Goal: Obtain resource: Download file/media

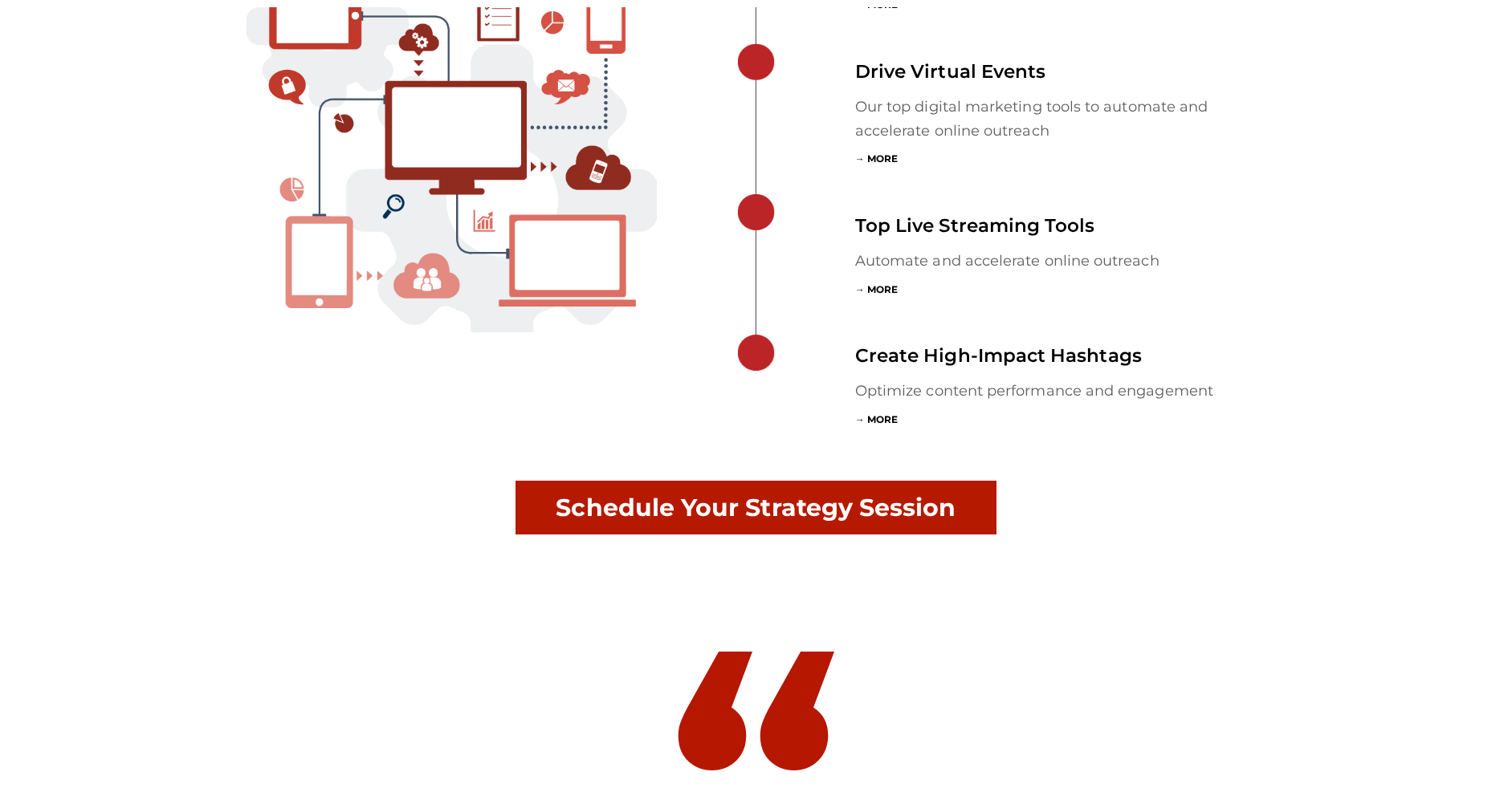
scroll to position [5341, 0]
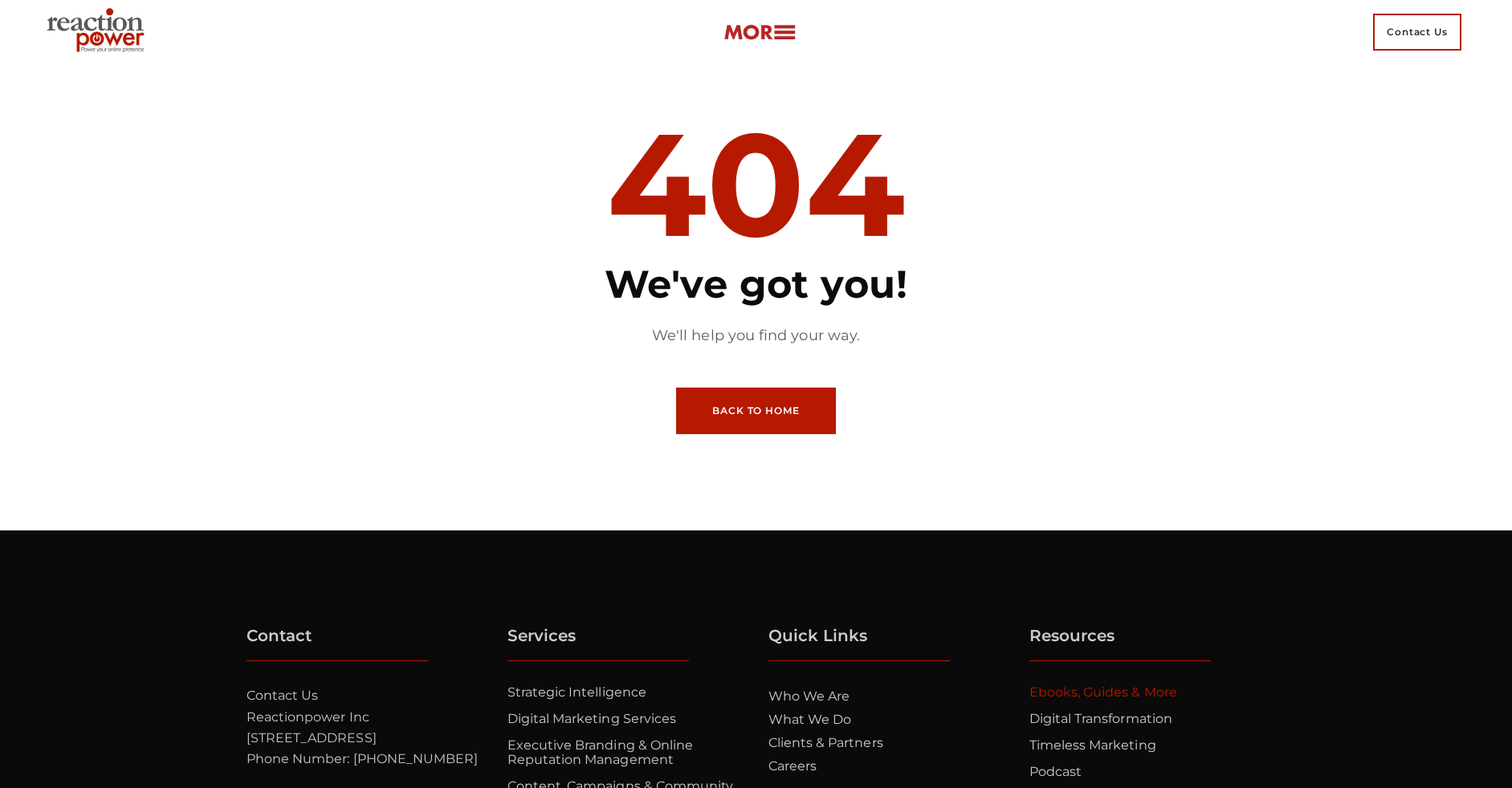
click at [1103, 692] on link "Ebooks, Guides & More" at bounding box center [1103, 692] width 147 height 15
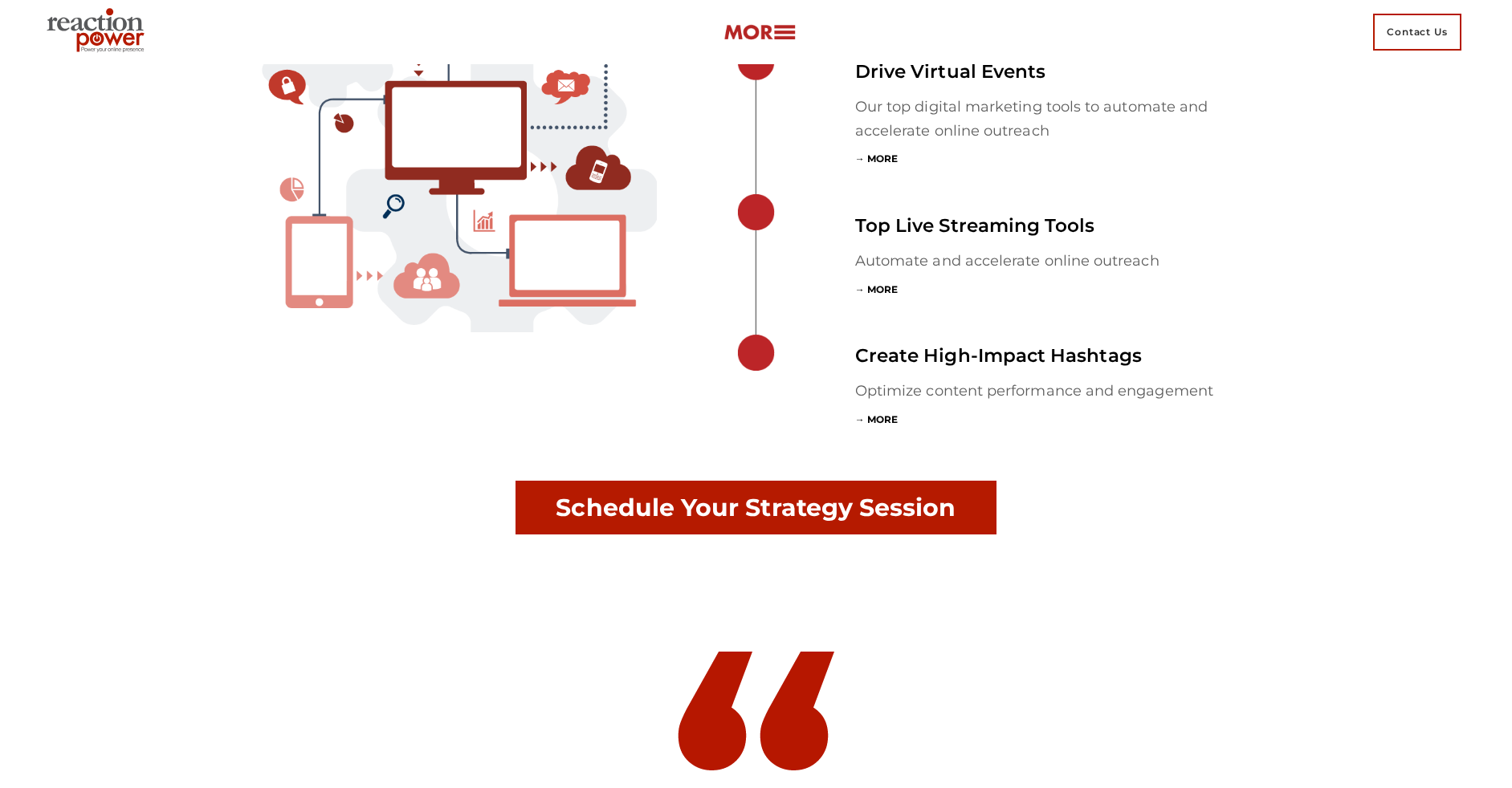
scroll to position [5341, 0]
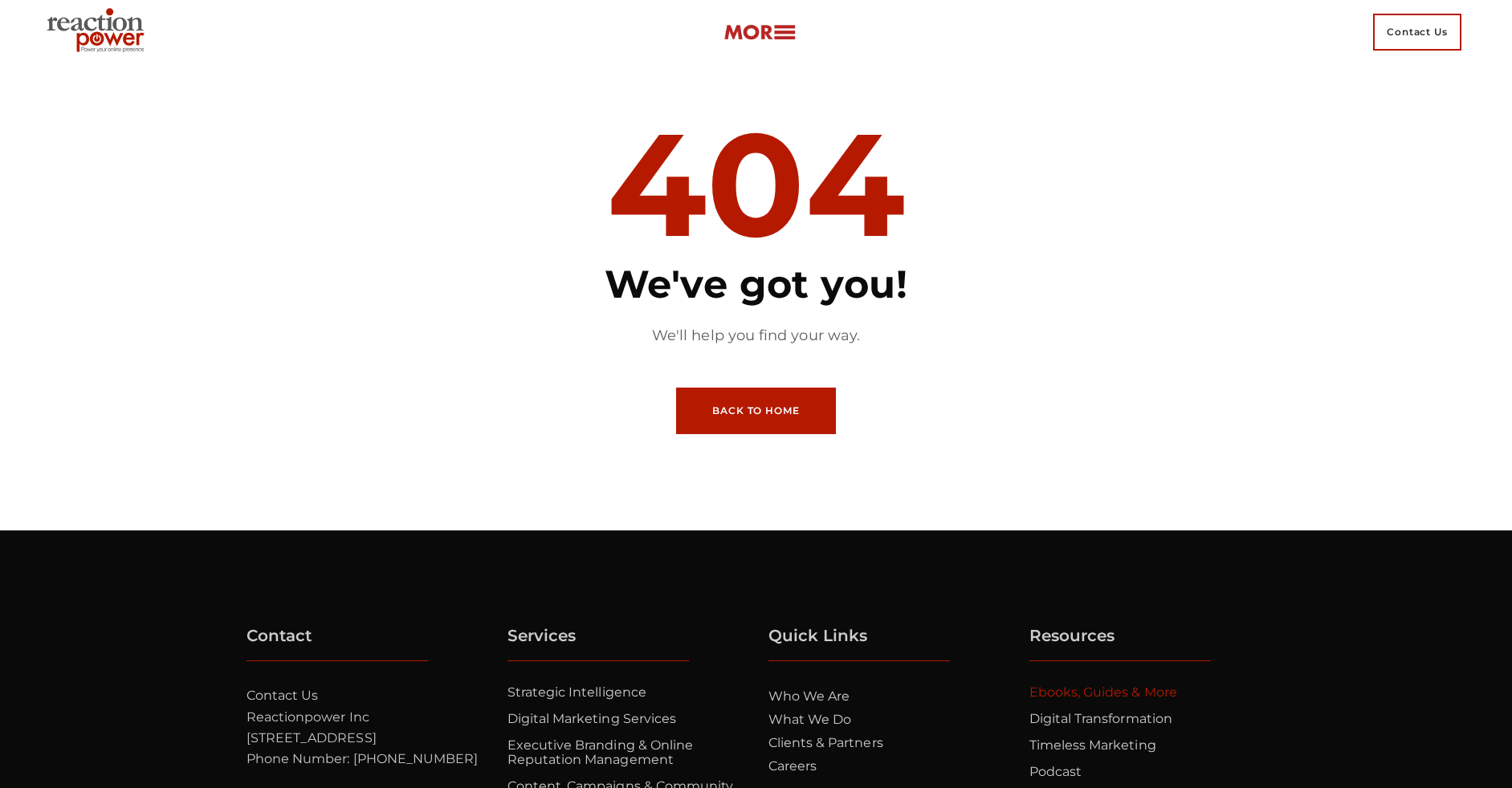
click at [1103, 692] on link "Ebooks, Guides & More" at bounding box center [1103, 692] width 147 height 15
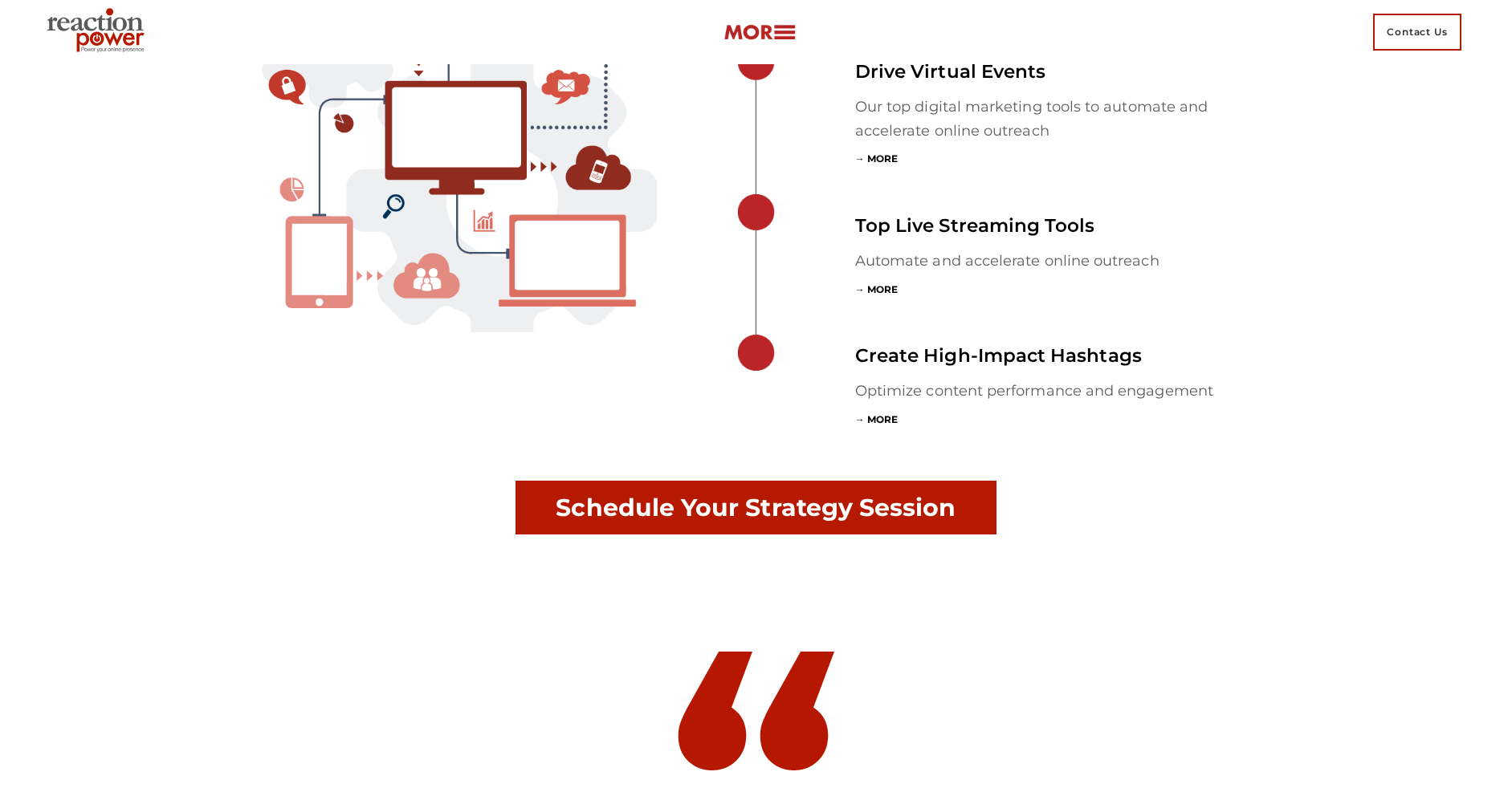
scroll to position [5341, 0]
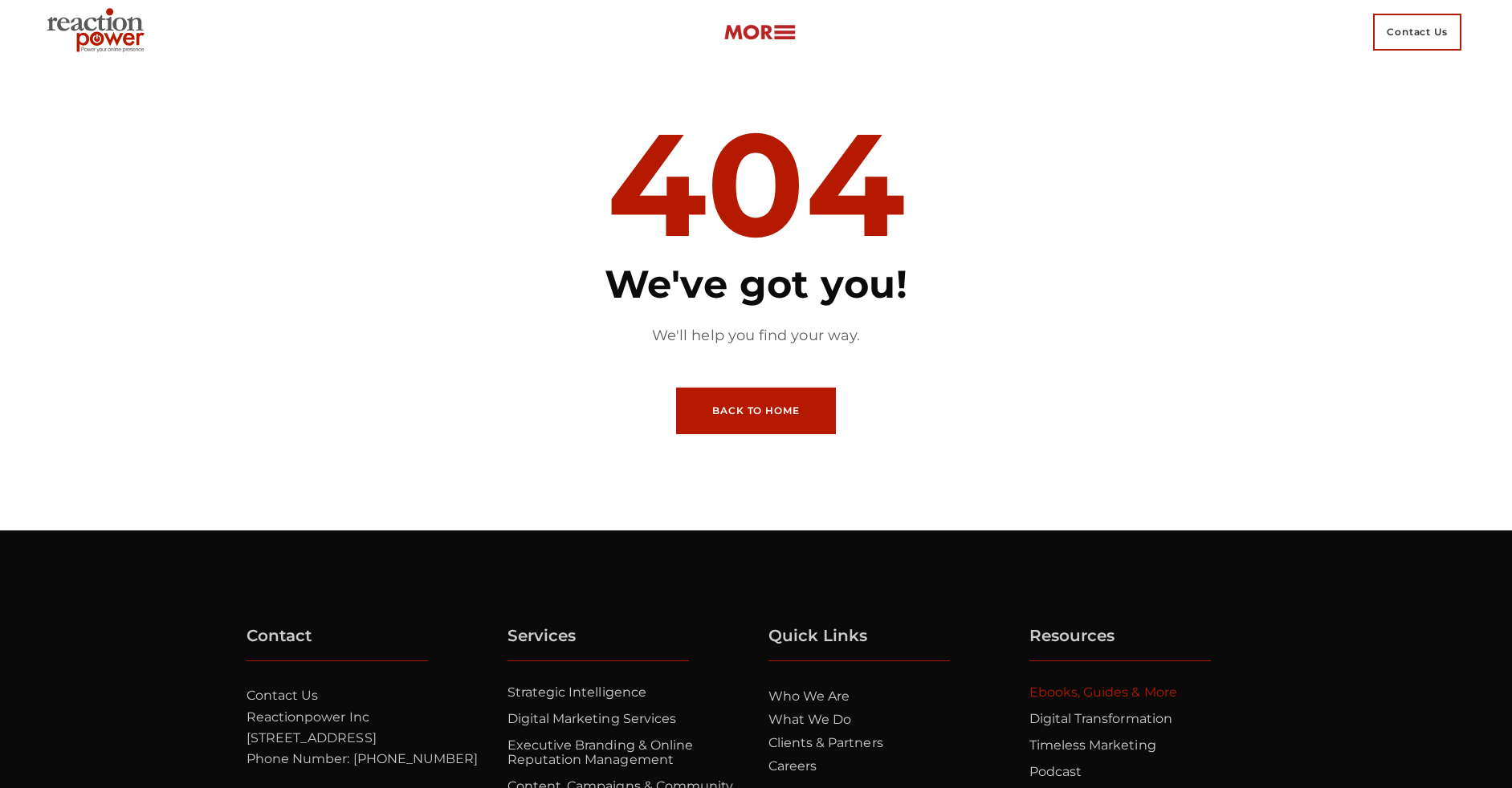
click at [1103, 692] on link "Ebooks, Guides & More" at bounding box center [1103, 692] width 147 height 15
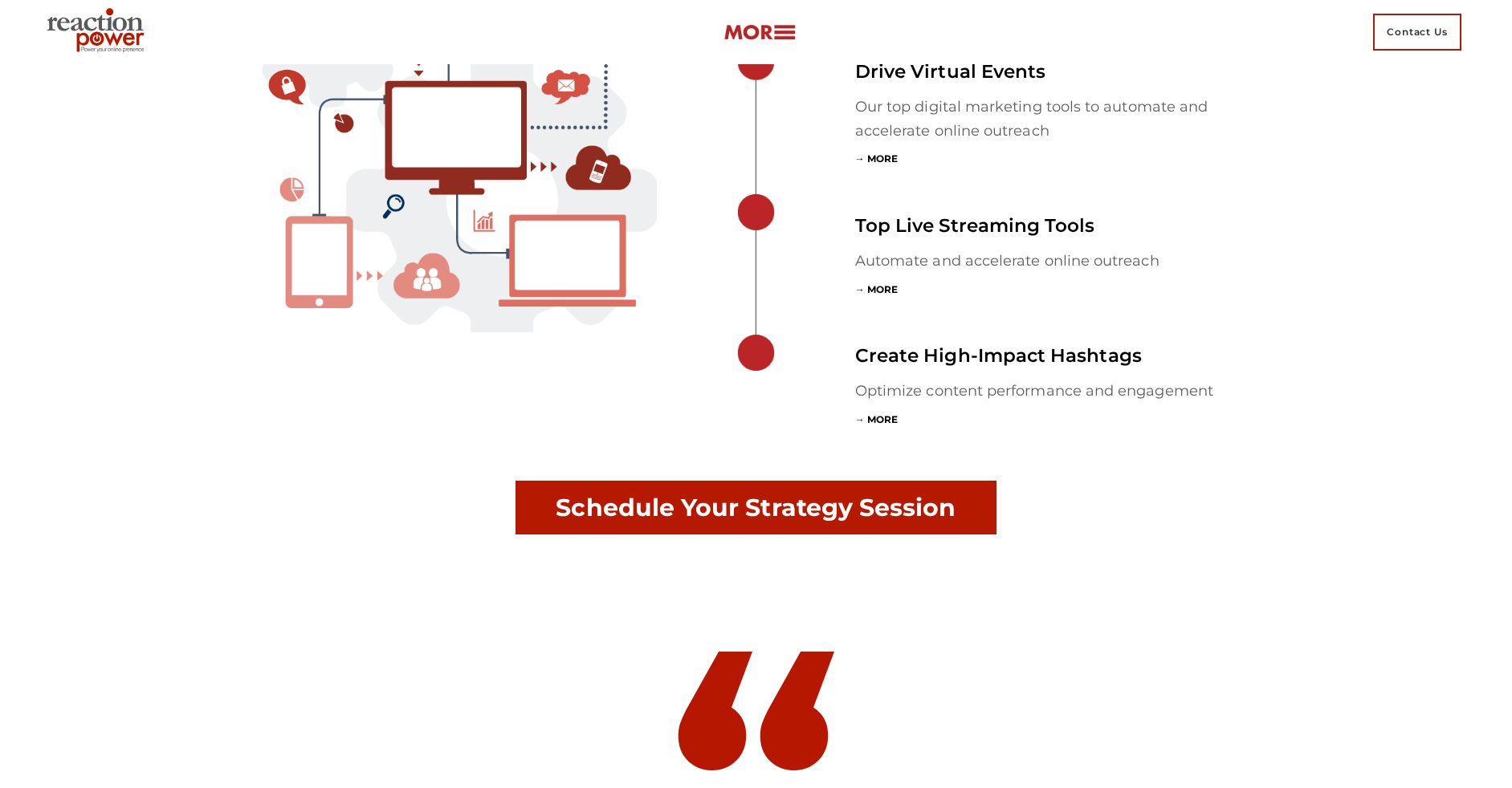
scroll to position [5341, 0]
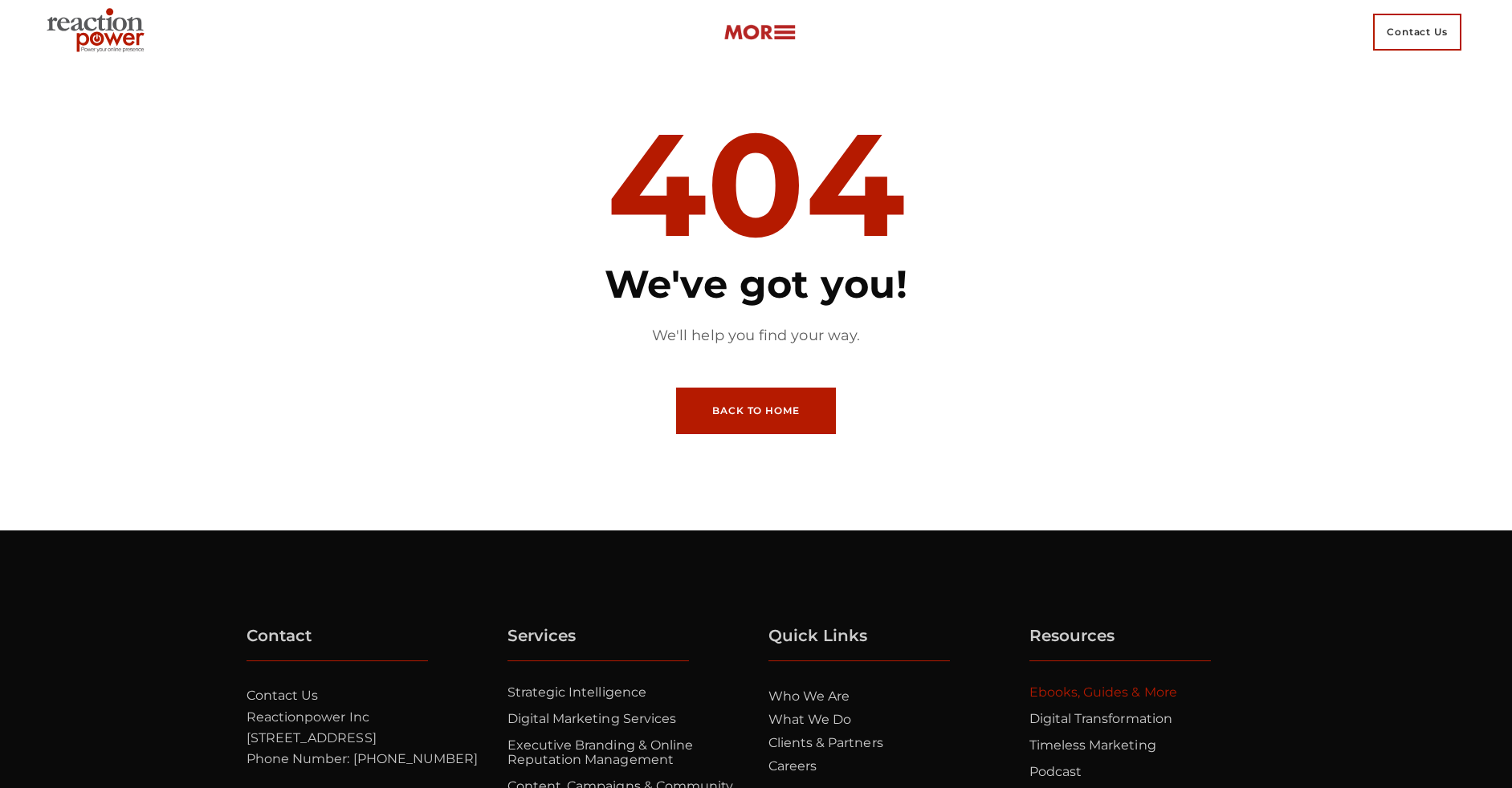
click at [1103, 692] on link "Ebooks, Guides & More" at bounding box center [1103, 692] width 147 height 15
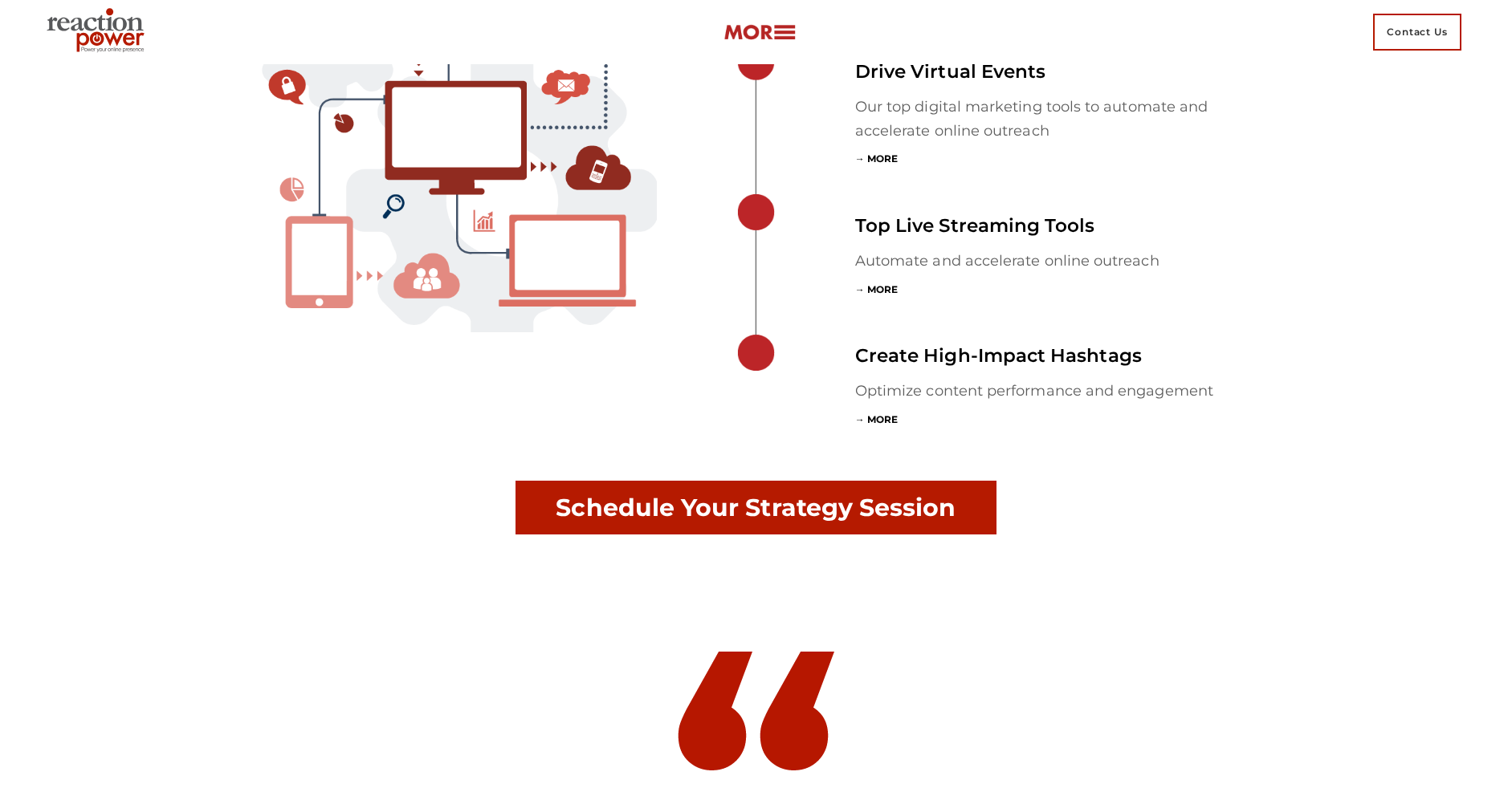
scroll to position [5341, 0]
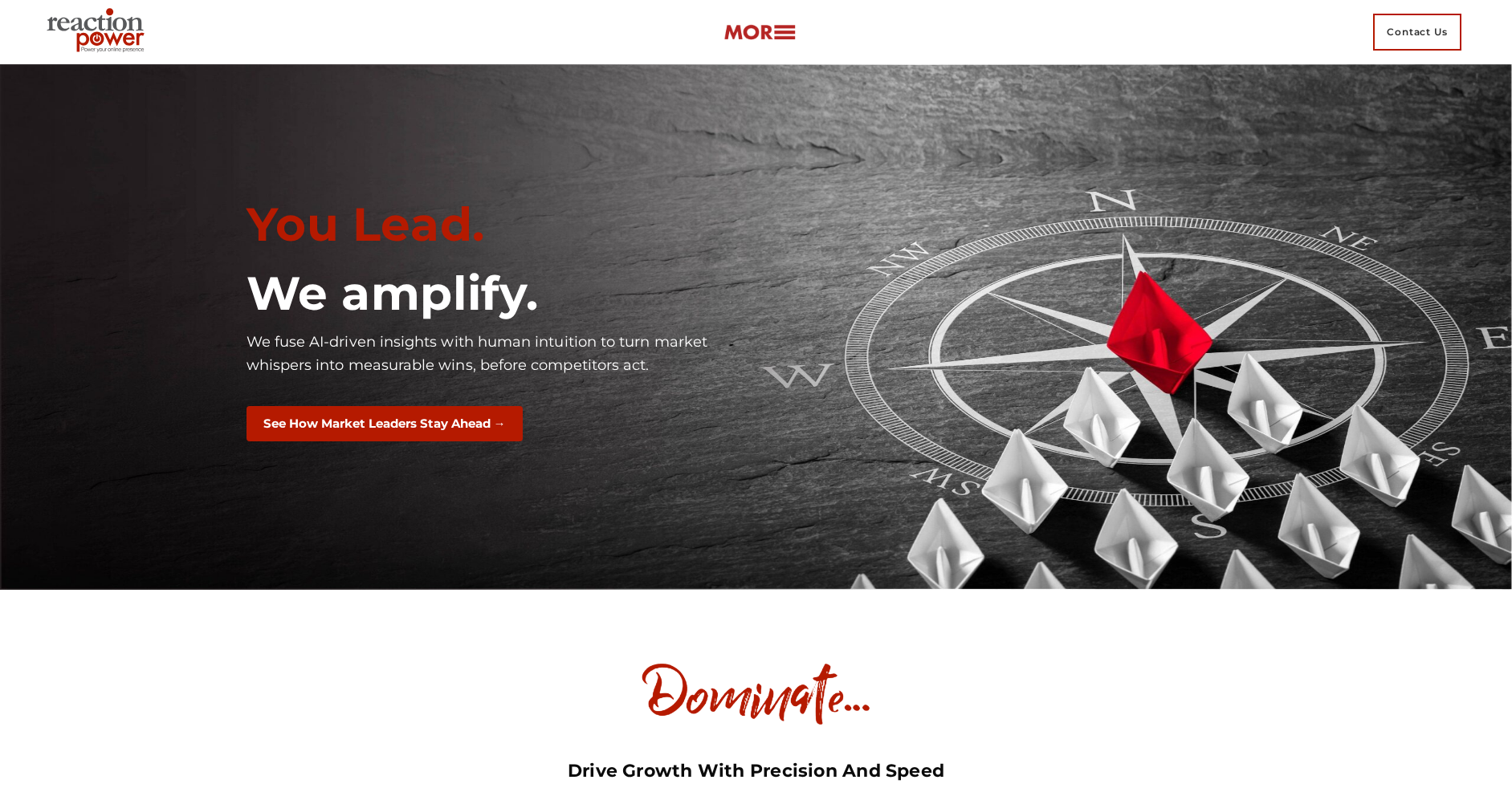
scroll to position [10329, 0]
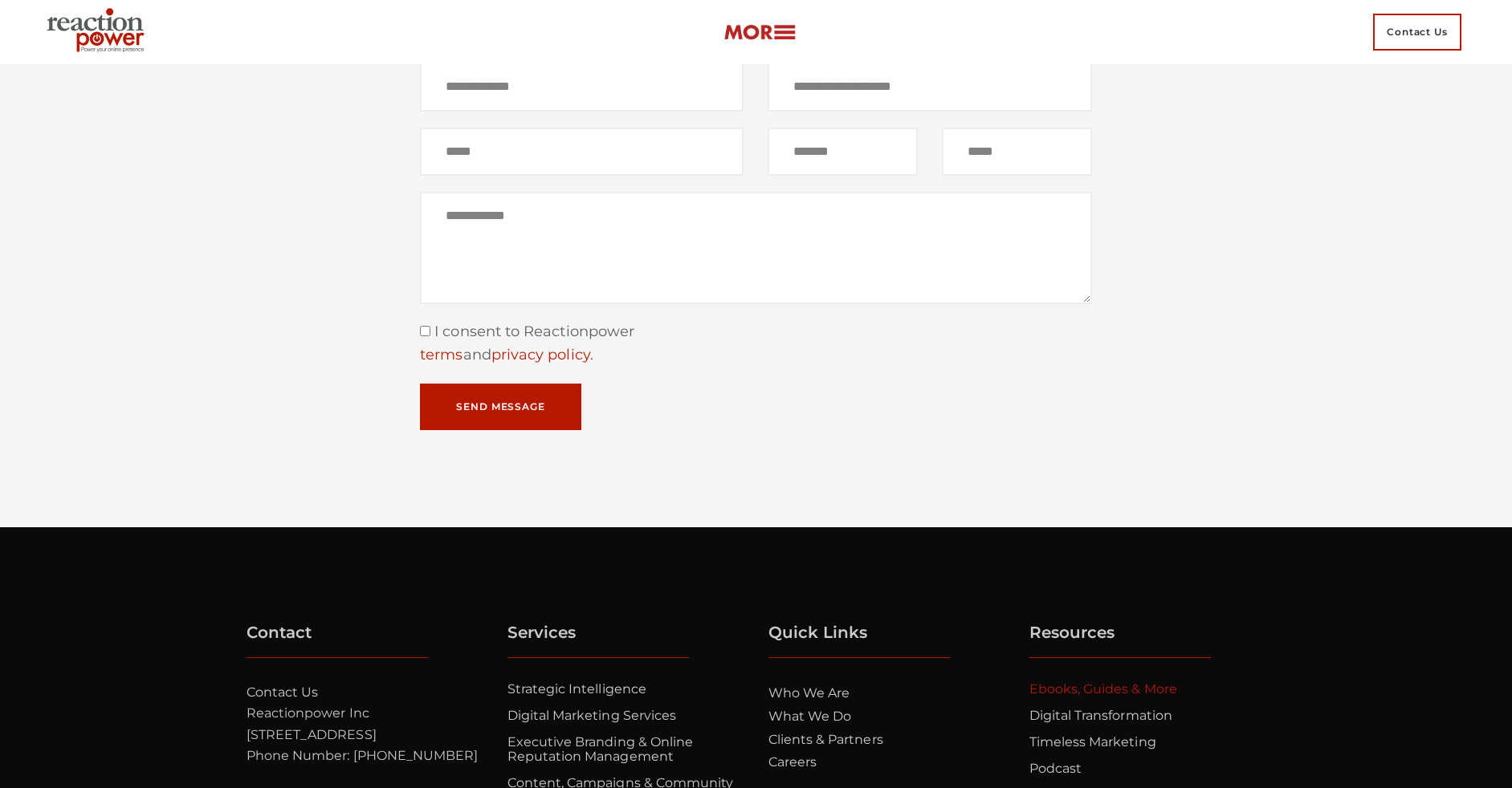
click at [1103, 697] on link "Ebooks, Guides & More" at bounding box center [1103, 689] width 147 height 15
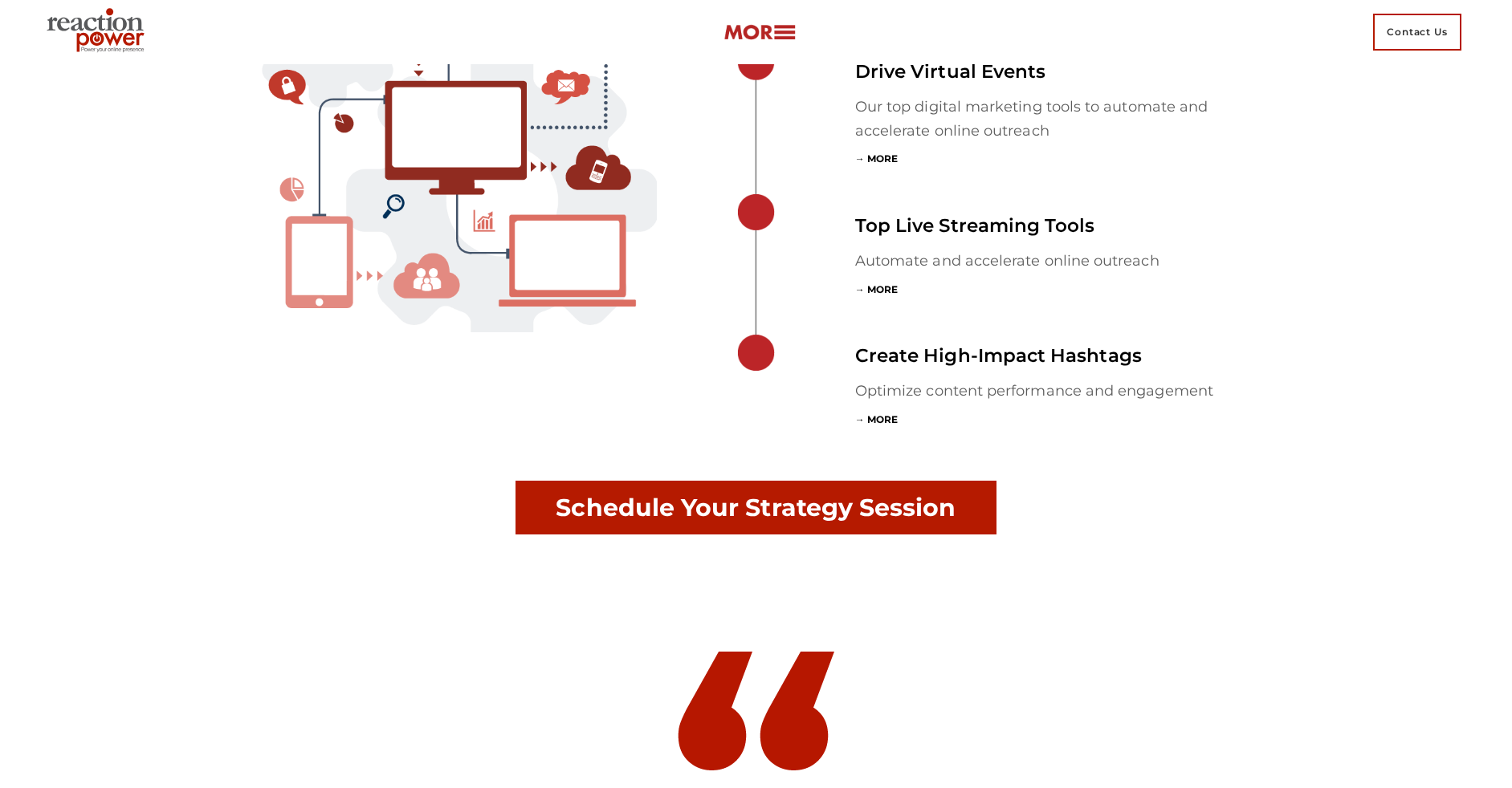
scroll to position [5341, 0]
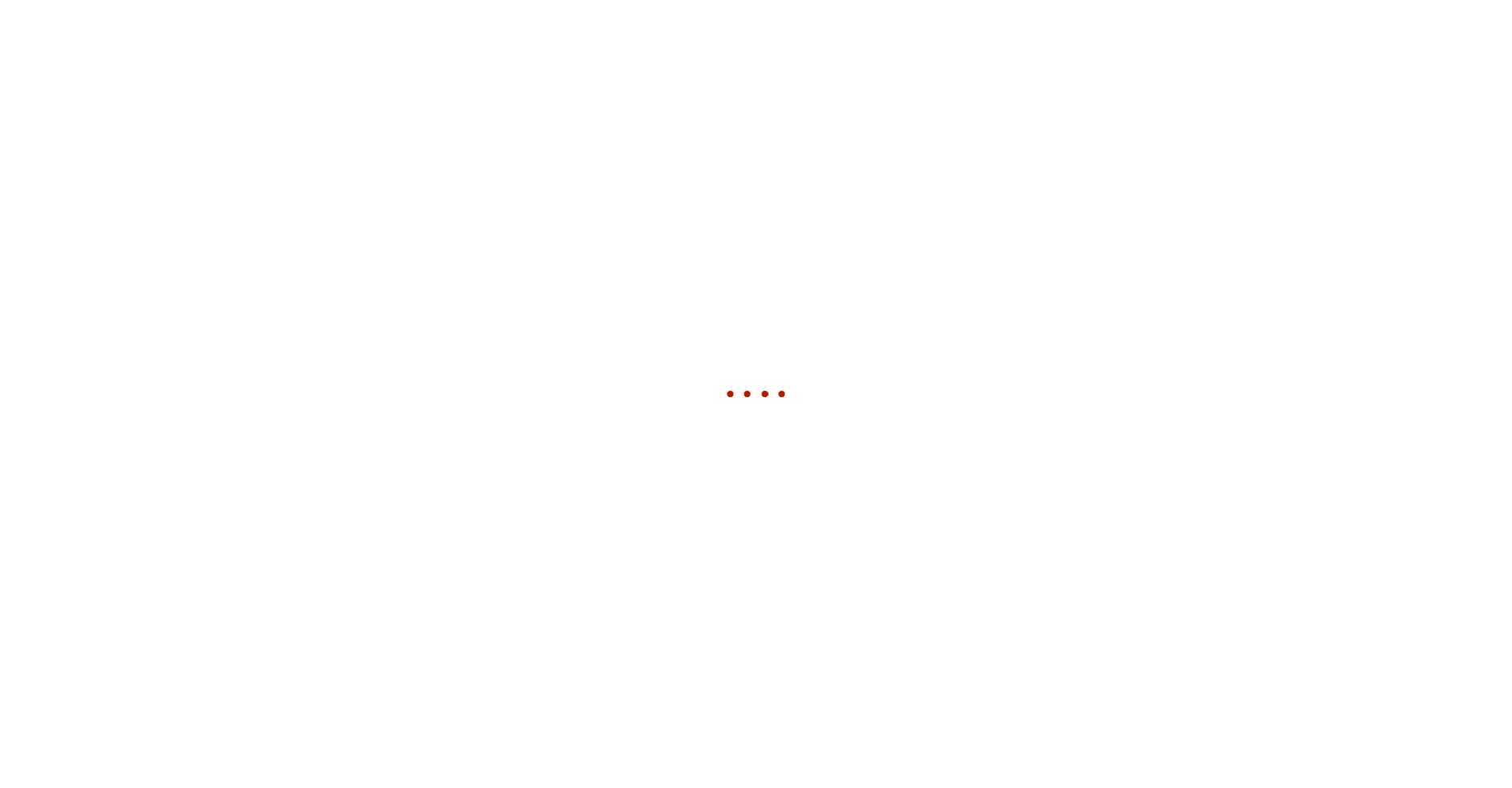
scroll to position [10103, 0]
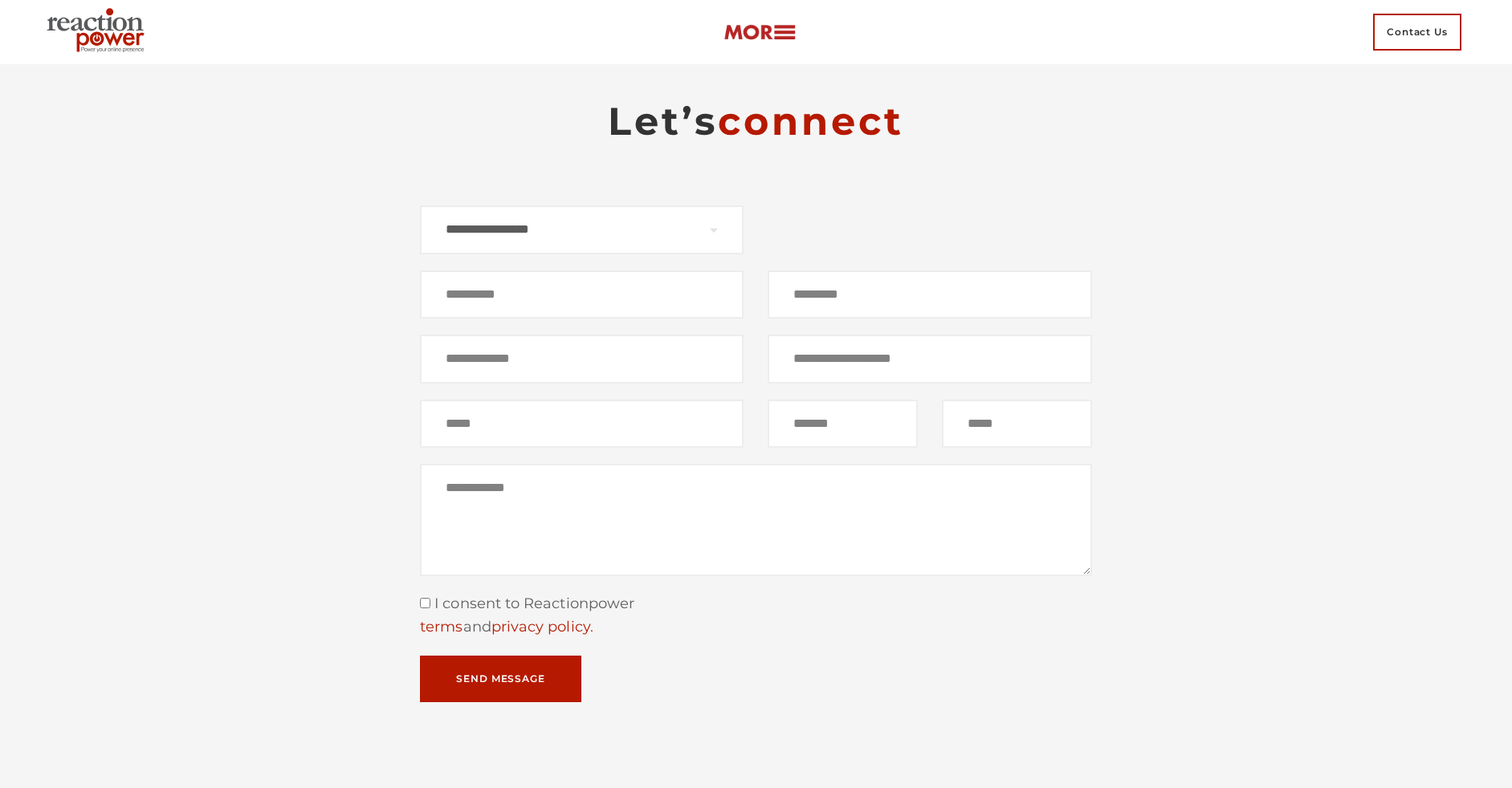
scroll to position [10329, 0]
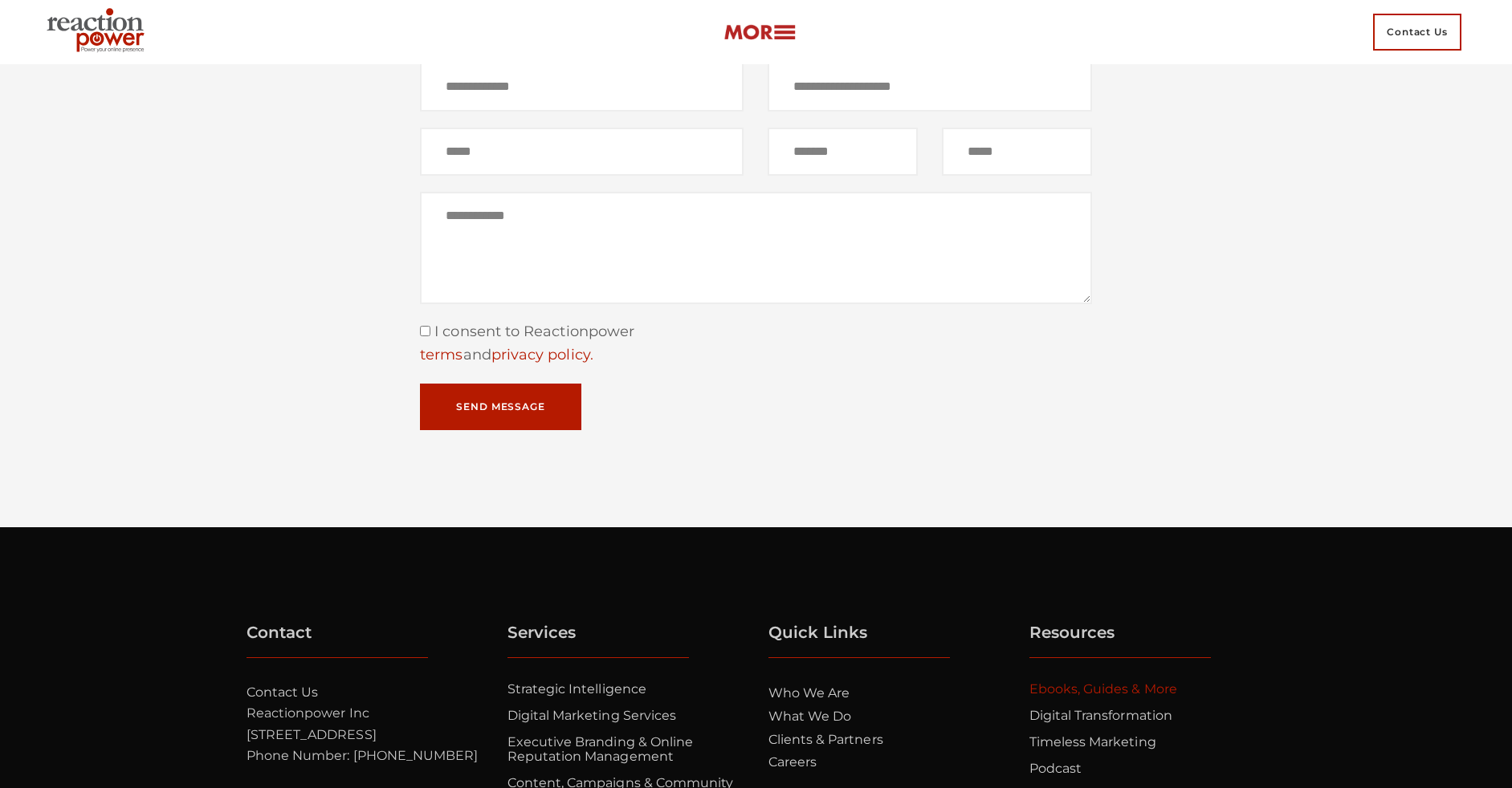
click at [1103, 697] on link "Ebooks, Guides & More" at bounding box center [1103, 689] width 147 height 15
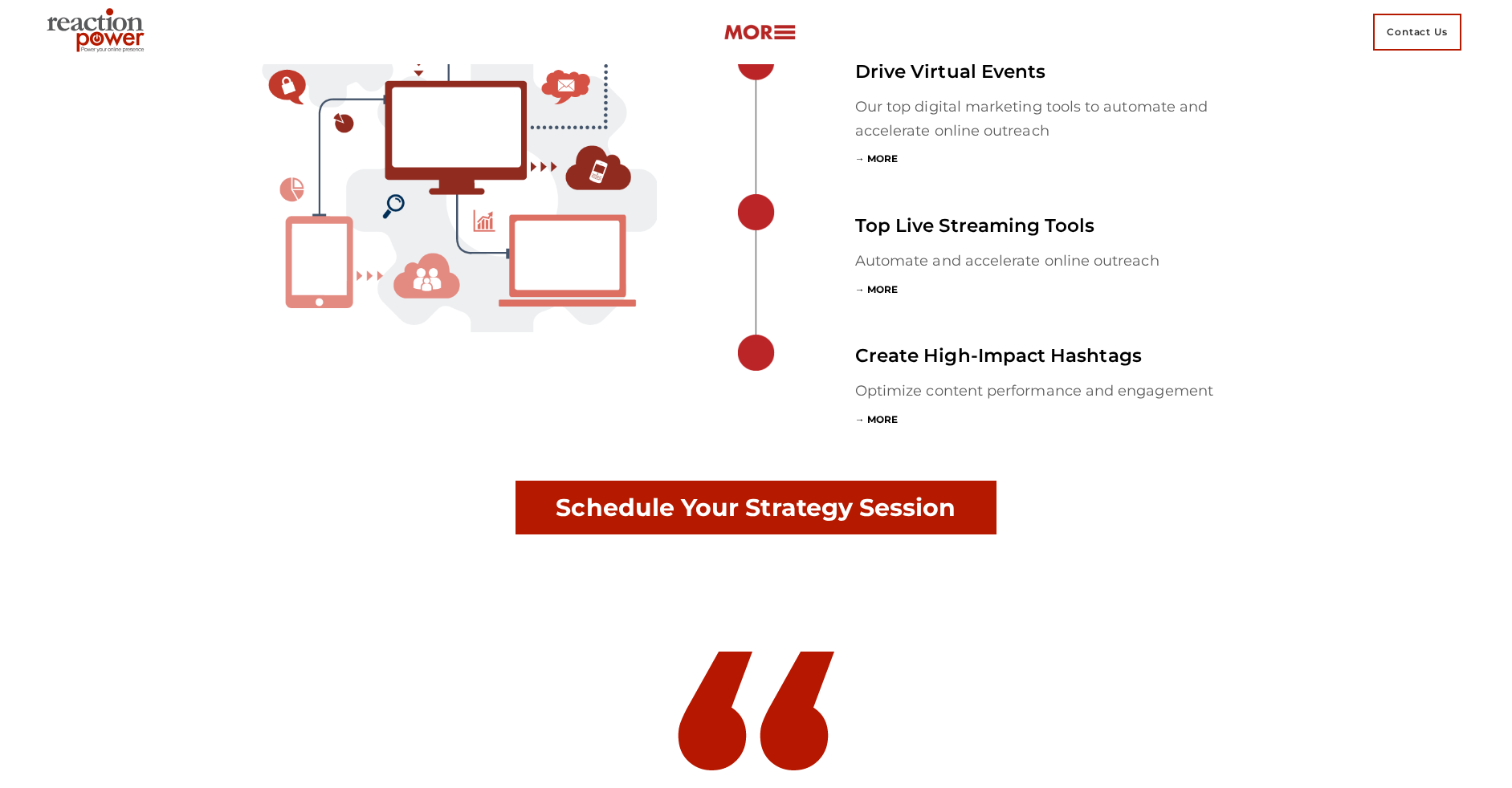
scroll to position [5341, 0]
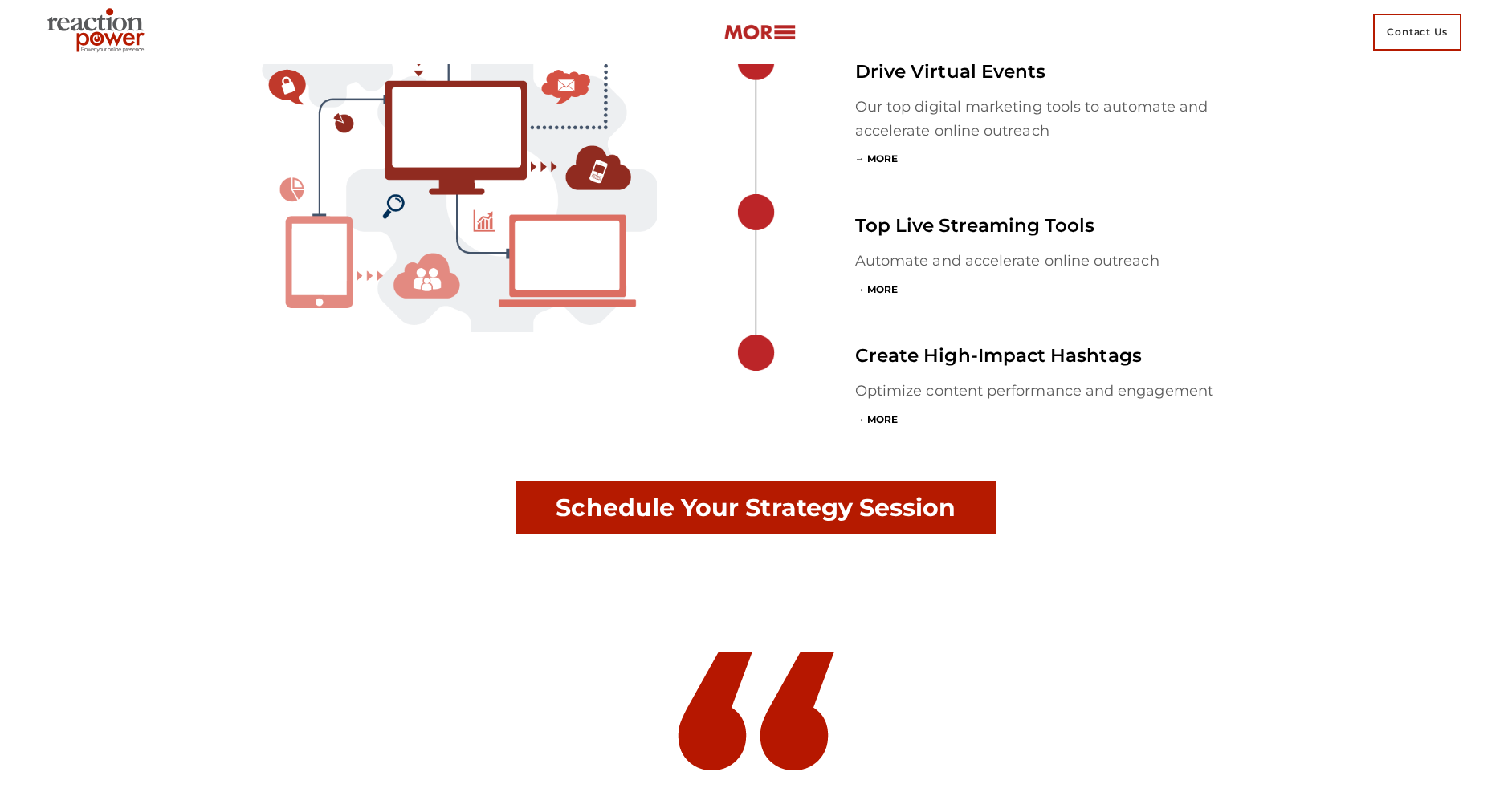
scroll to position [5341, 0]
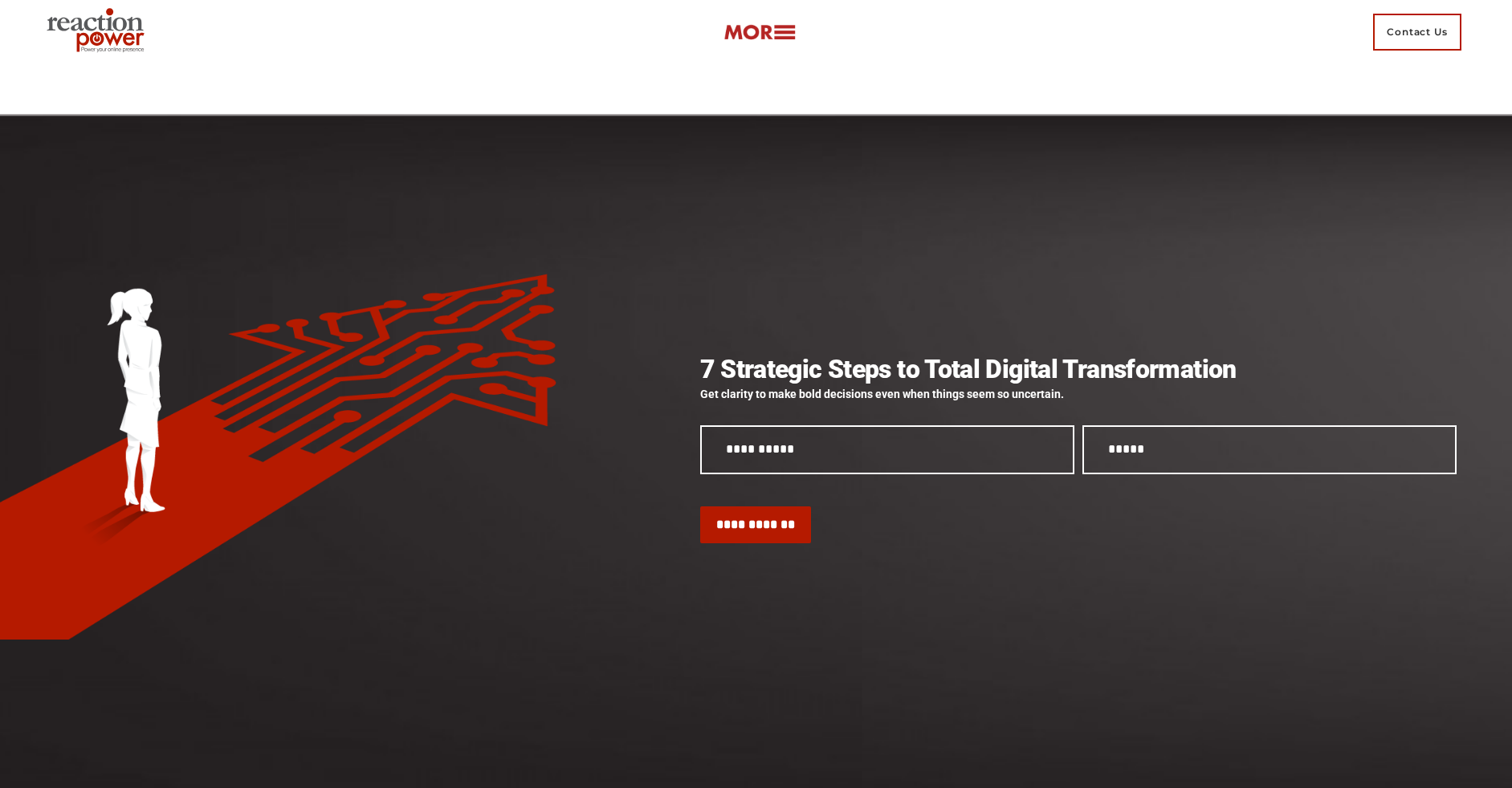
scroll to position [187, 0]
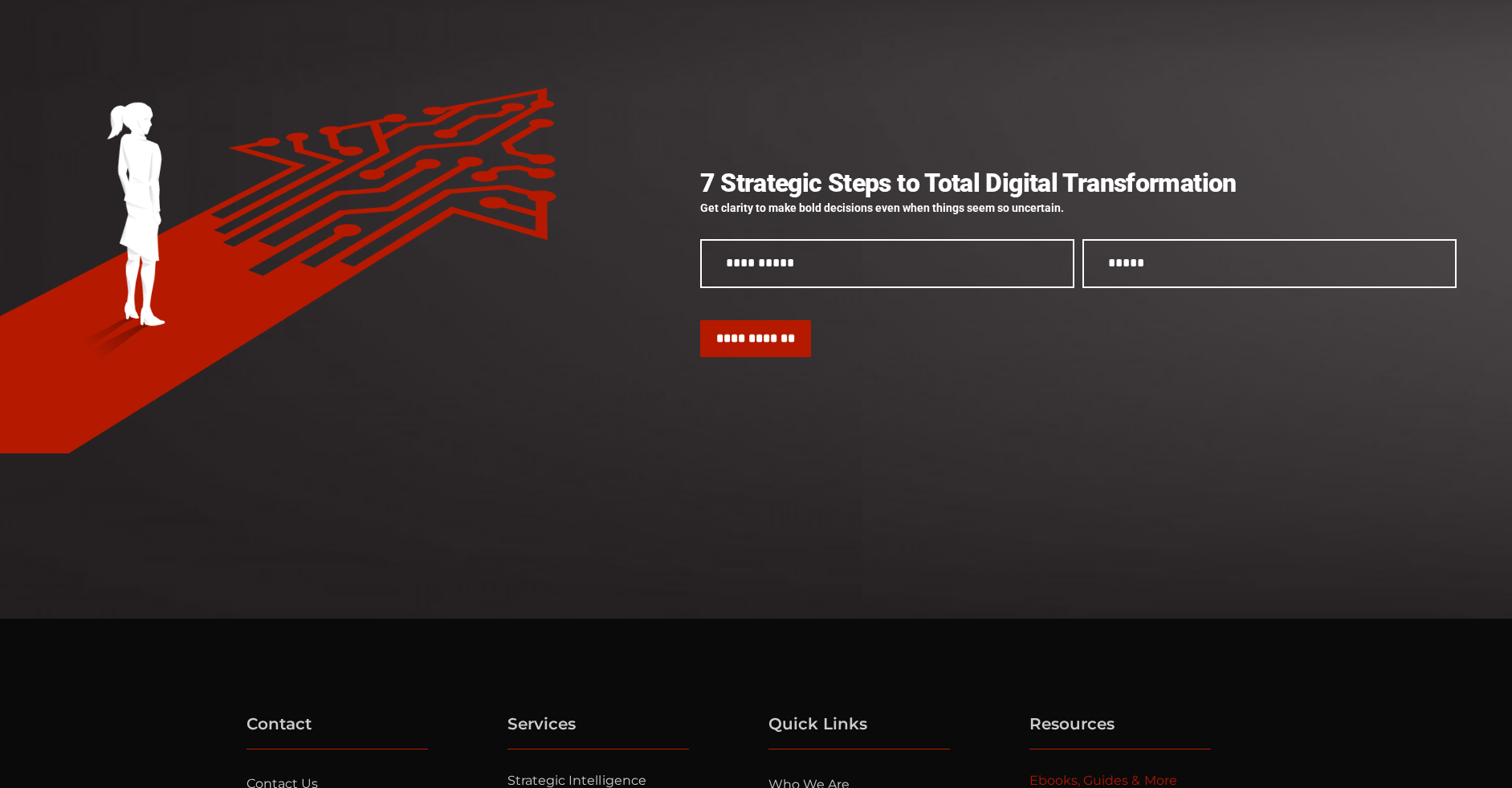
click at [1103, 781] on link "Ebooks, Guides & More" at bounding box center [1103, 781] width 147 height 15
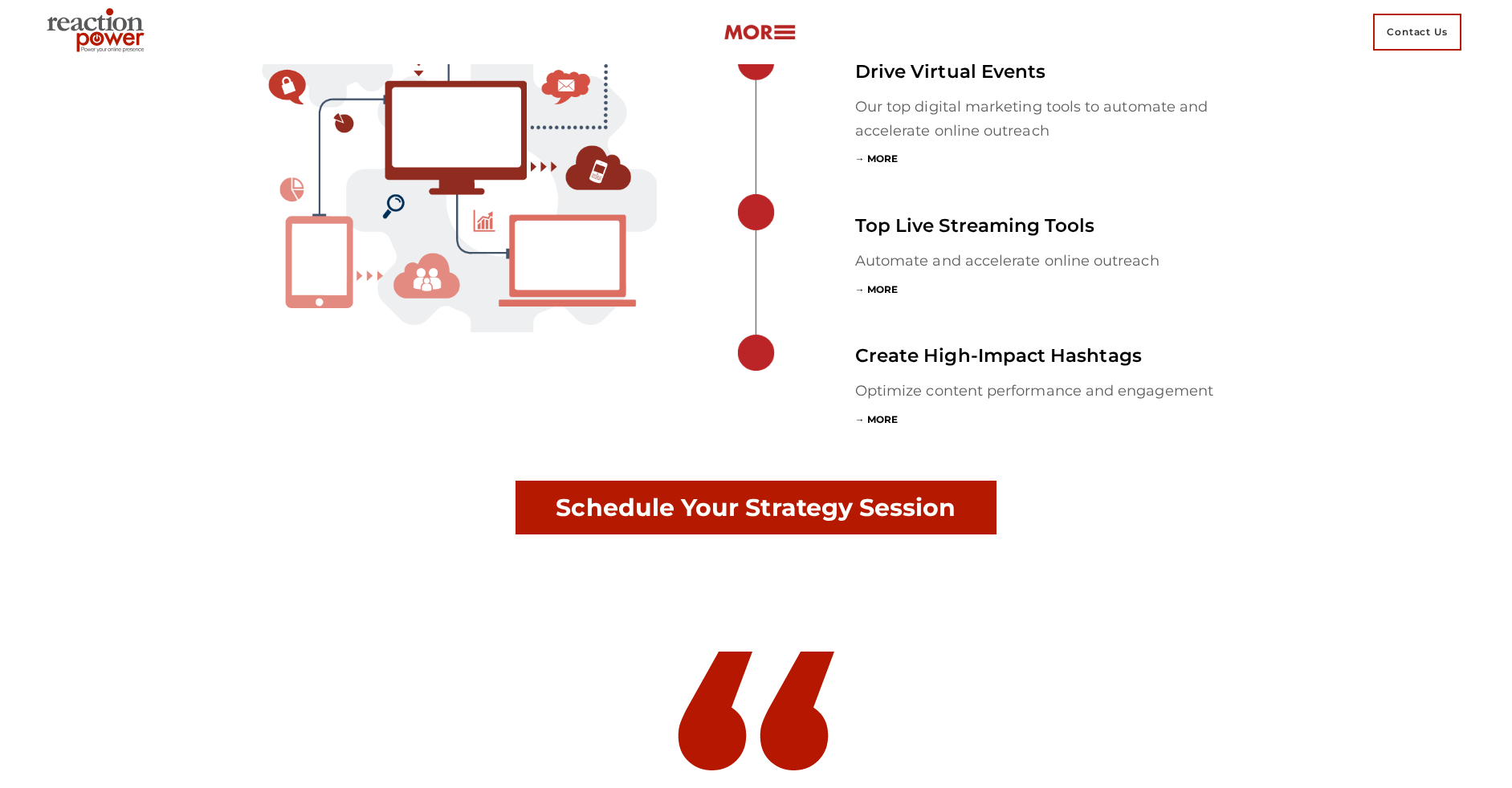
scroll to position [5341, 0]
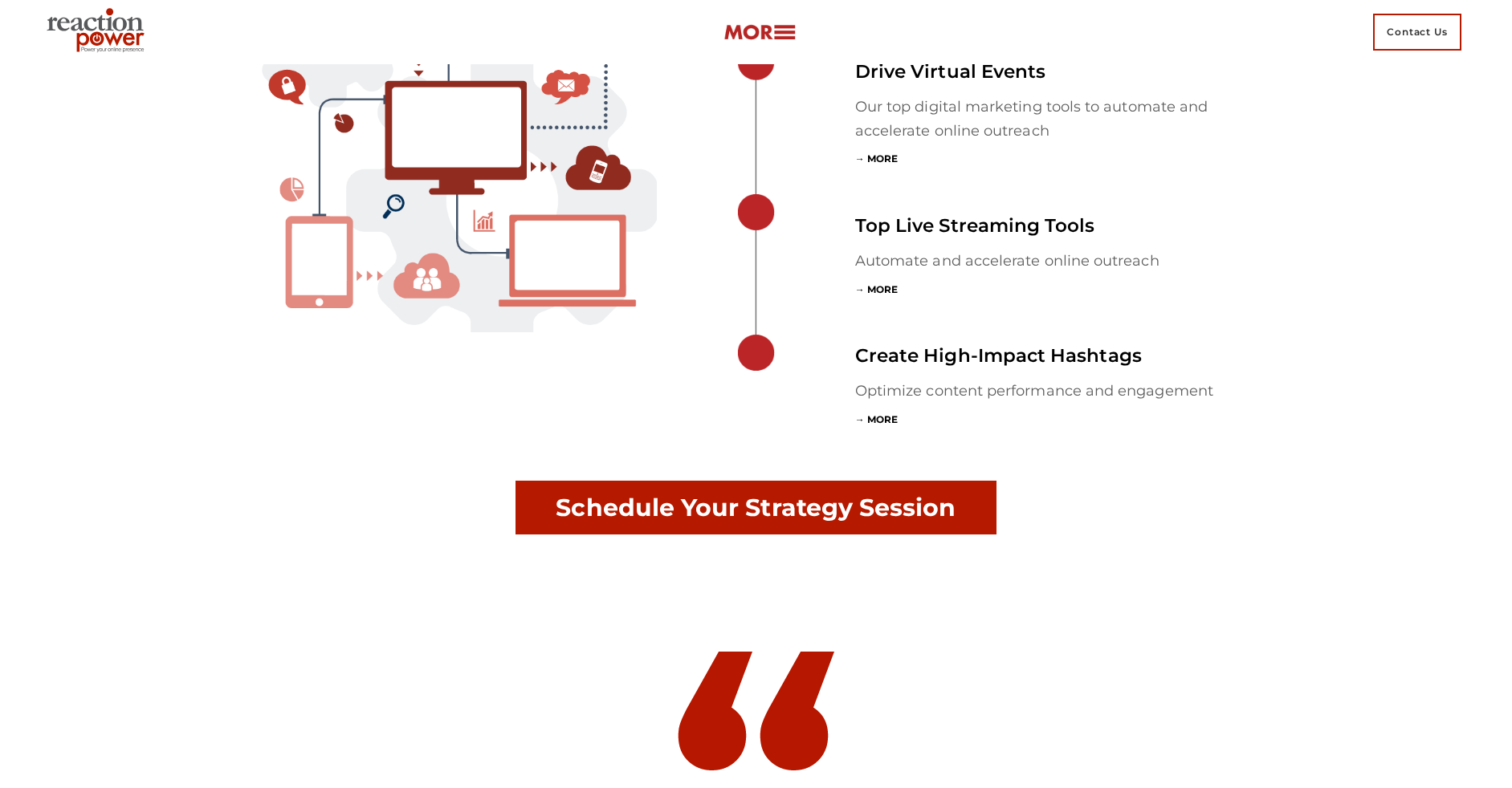
scroll to position [5341, 0]
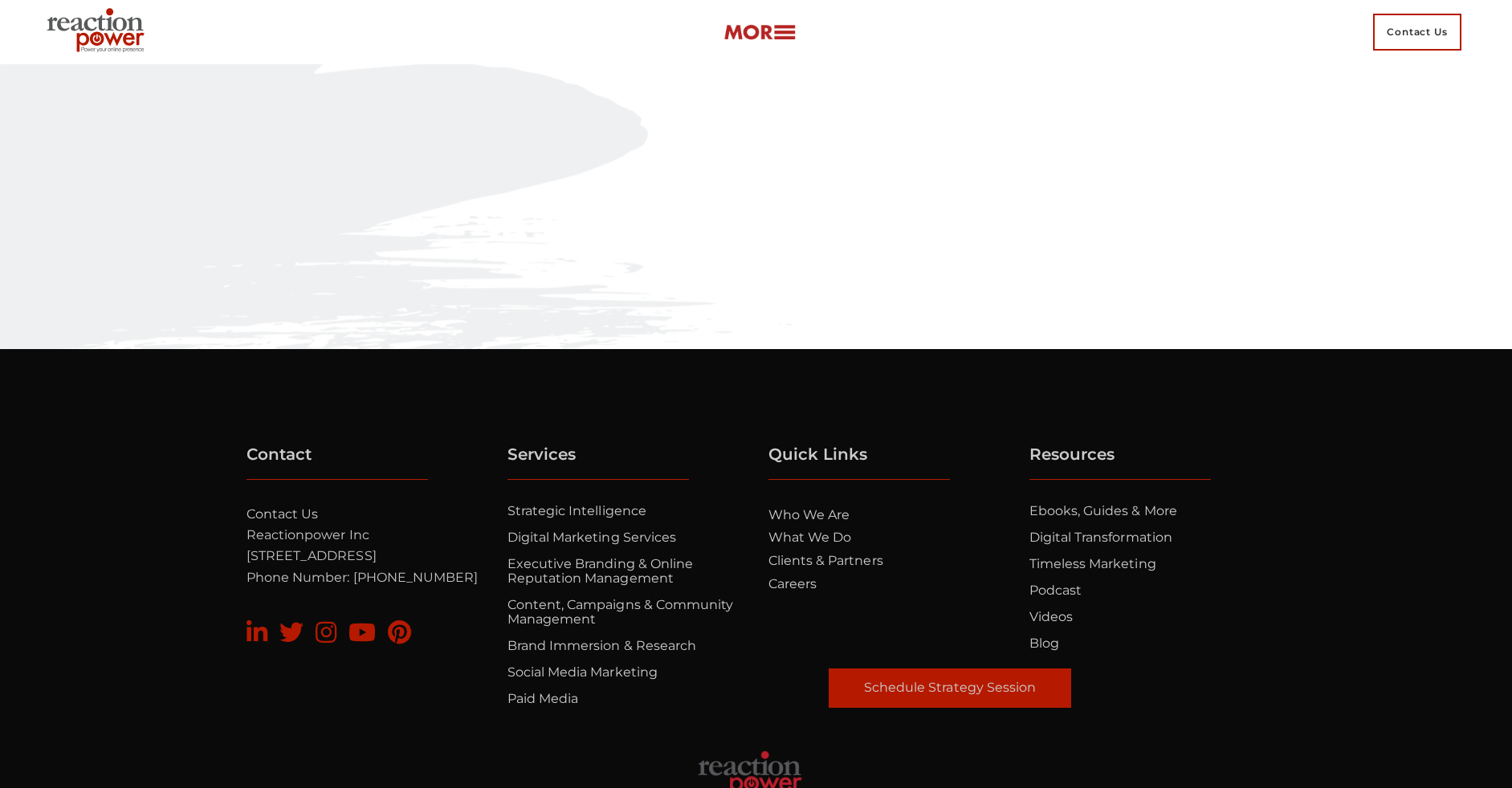
scroll to position [459, 0]
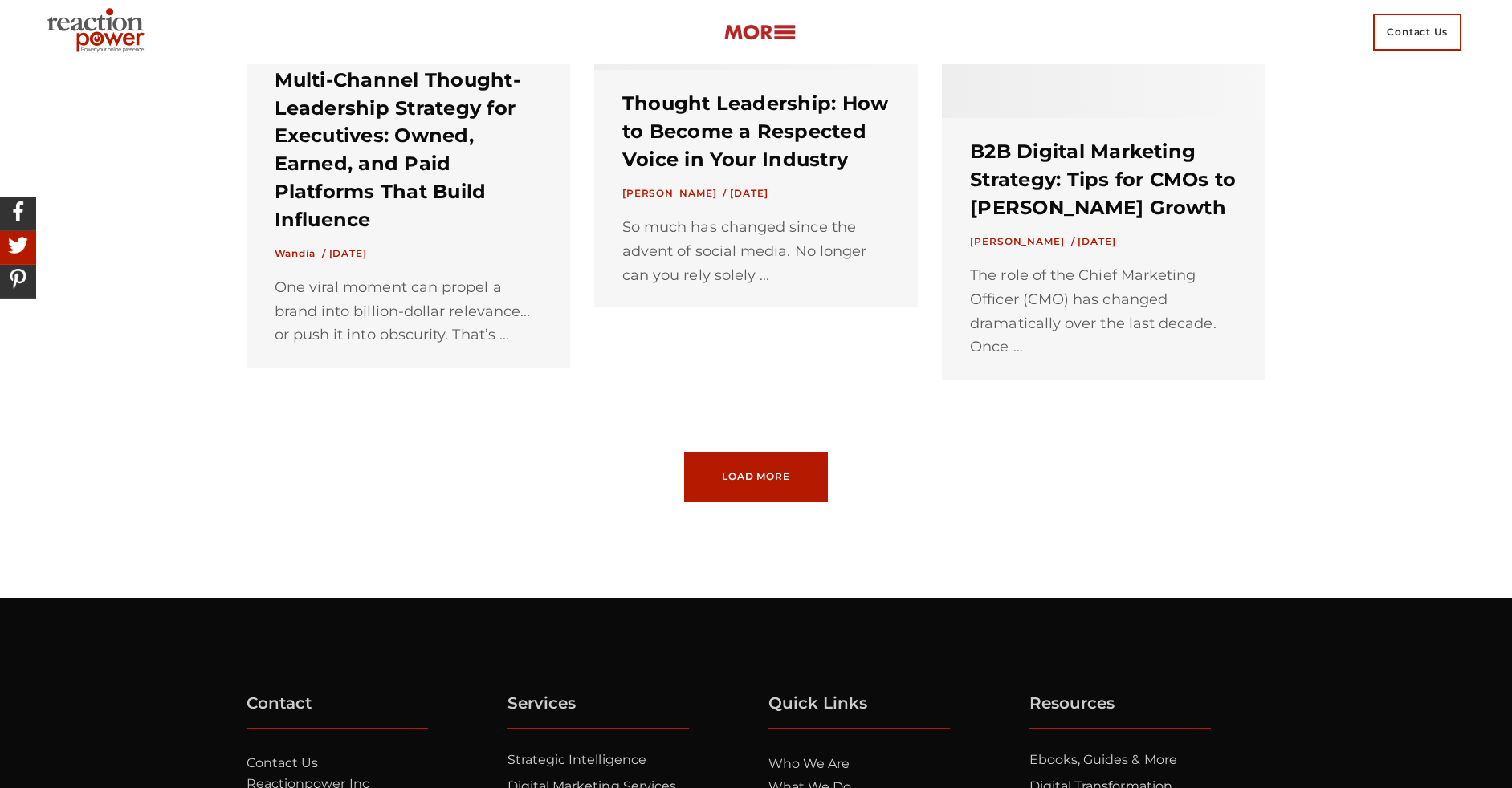
scroll to position [2017, 0]
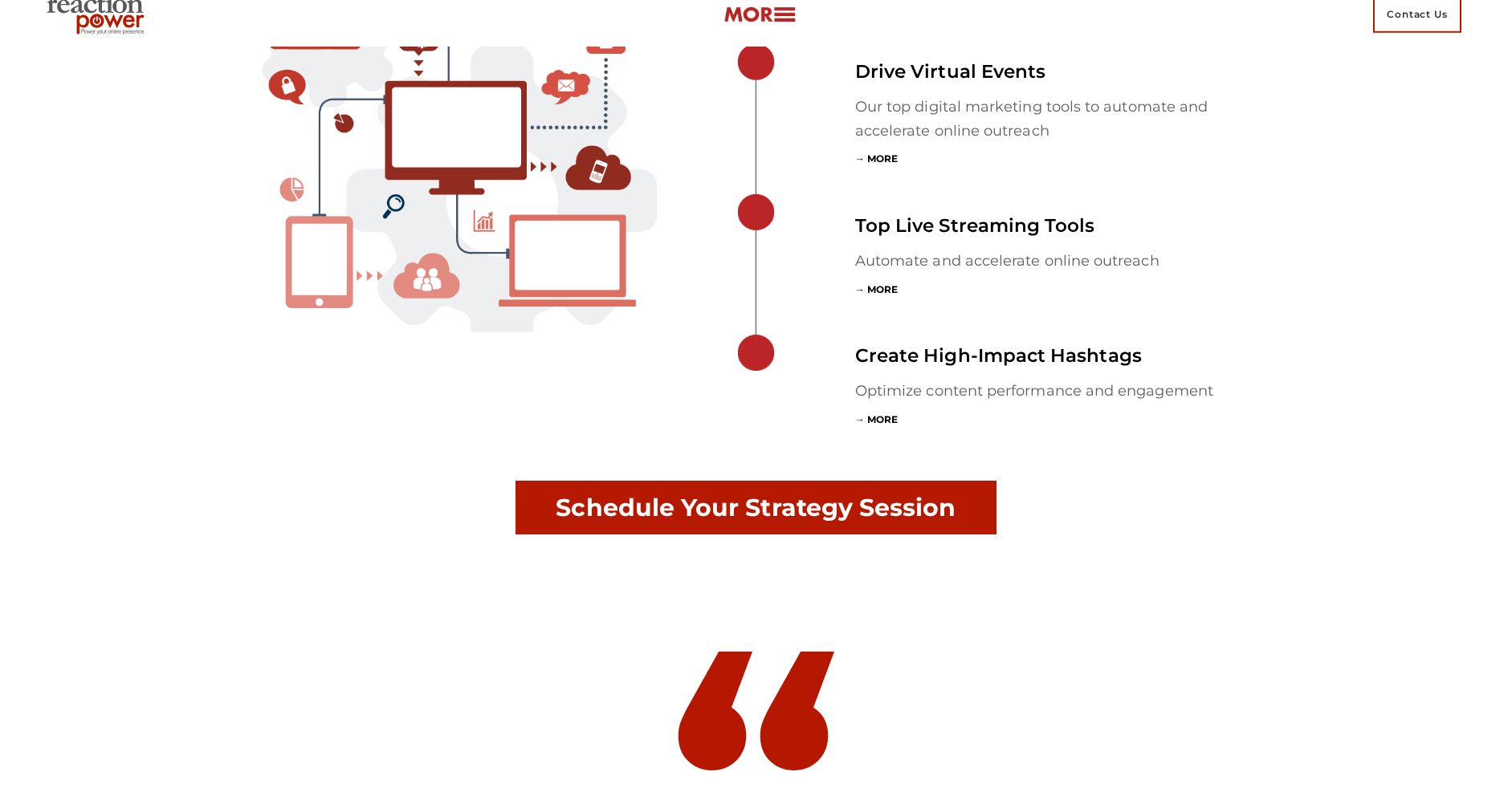
scroll to position [5341, 0]
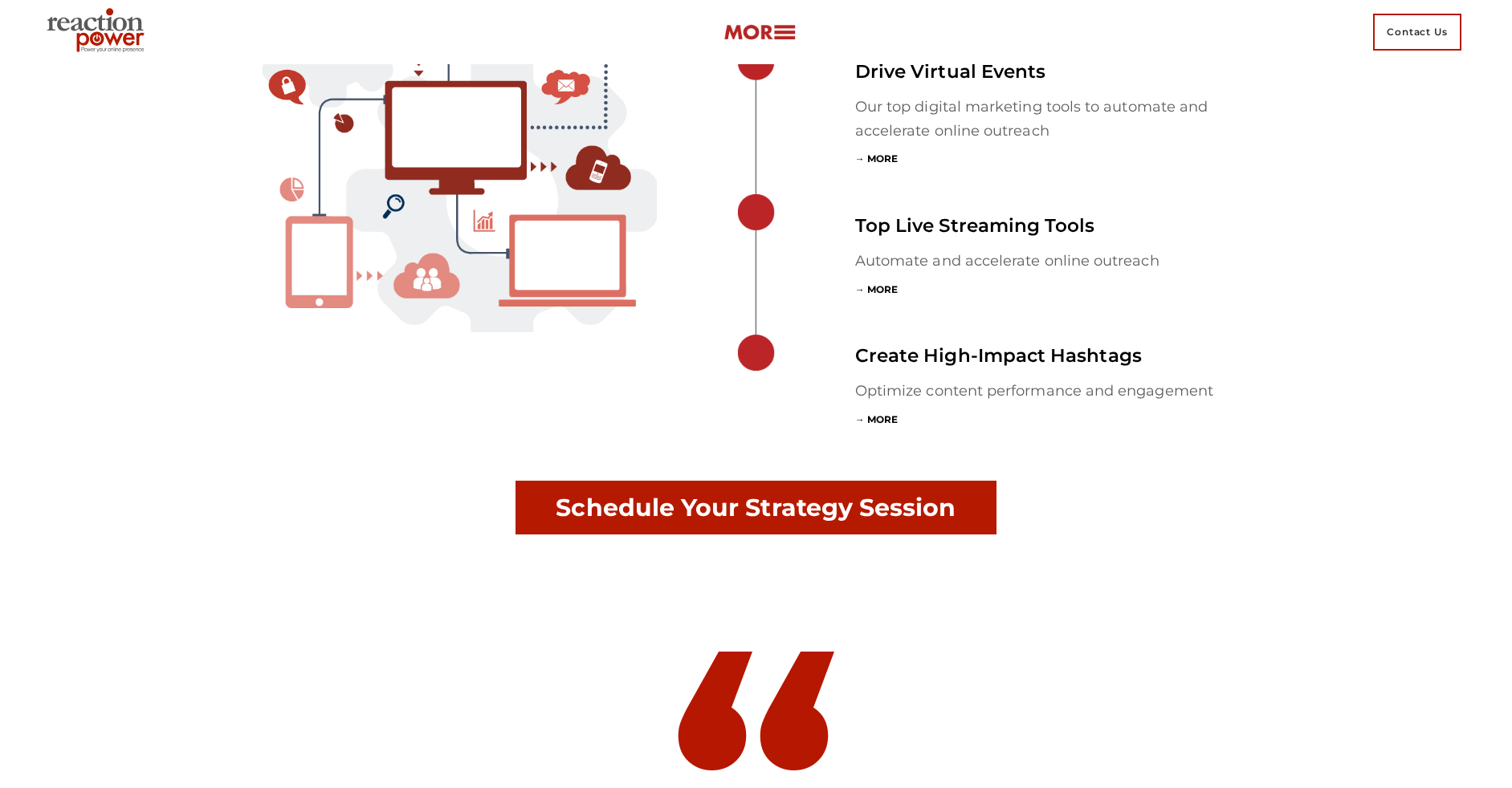
scroll to position [5341, 0]
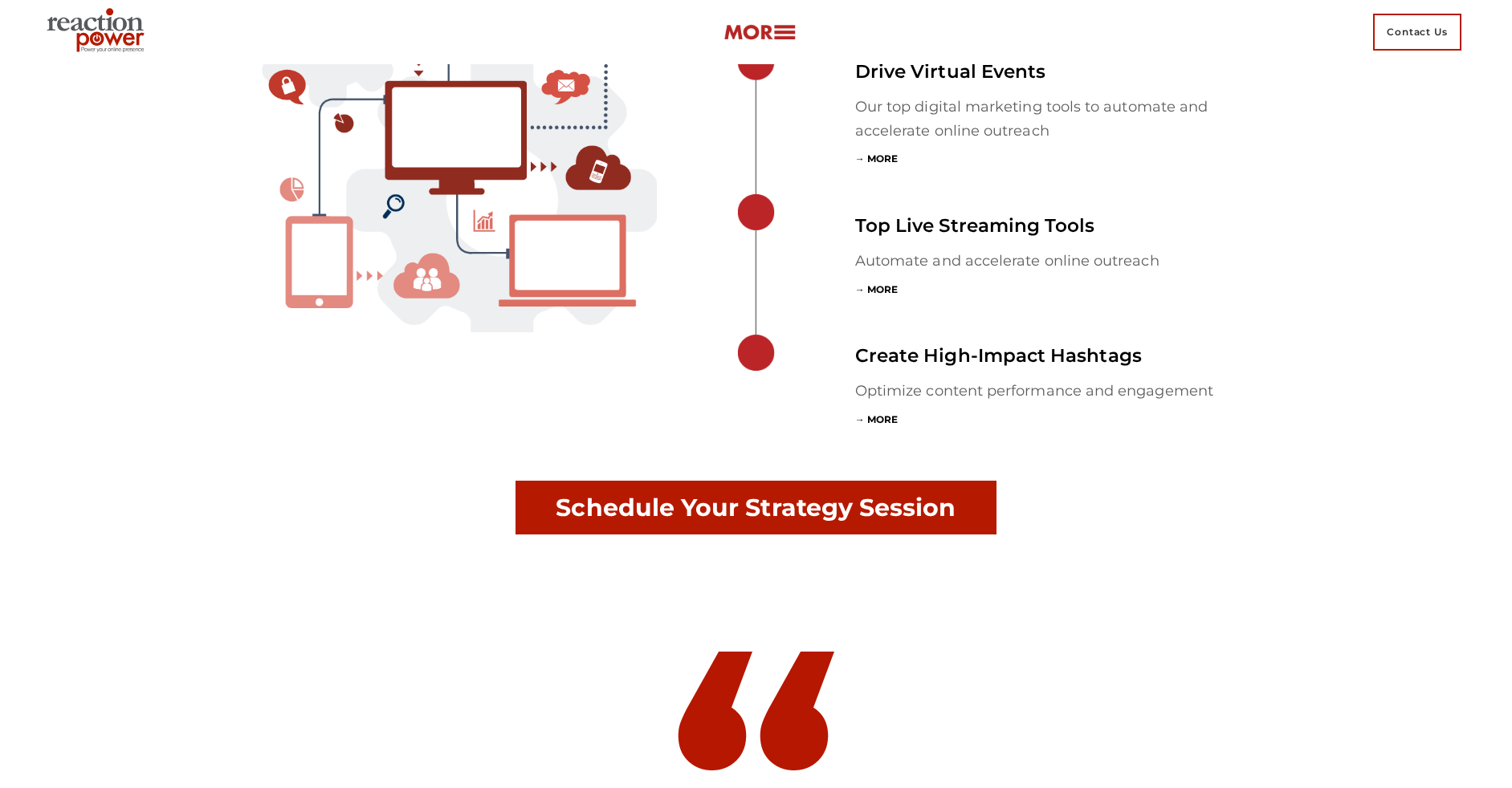
scroll to position [5341, 0]
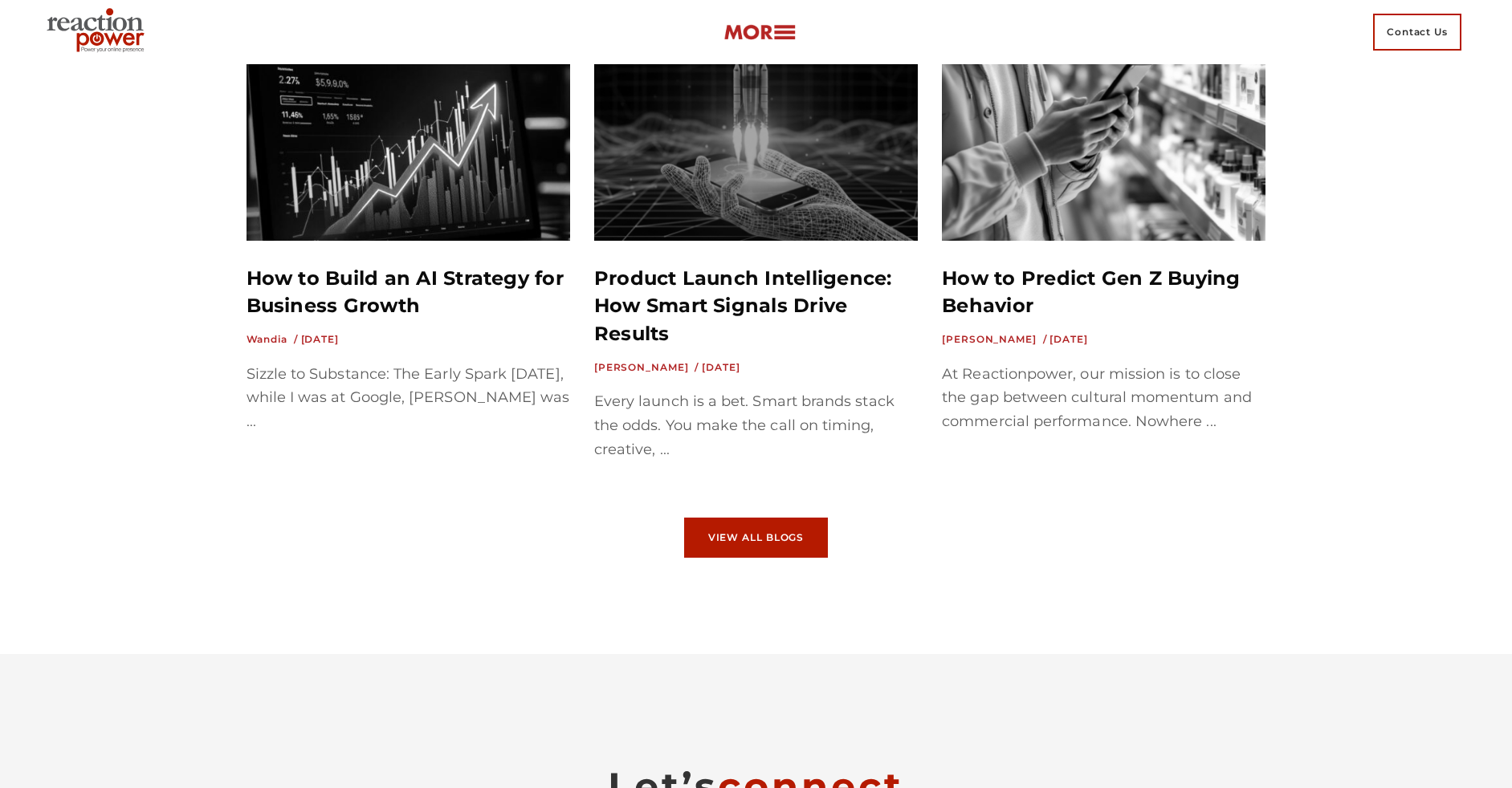
scroll to position [10329, 0]
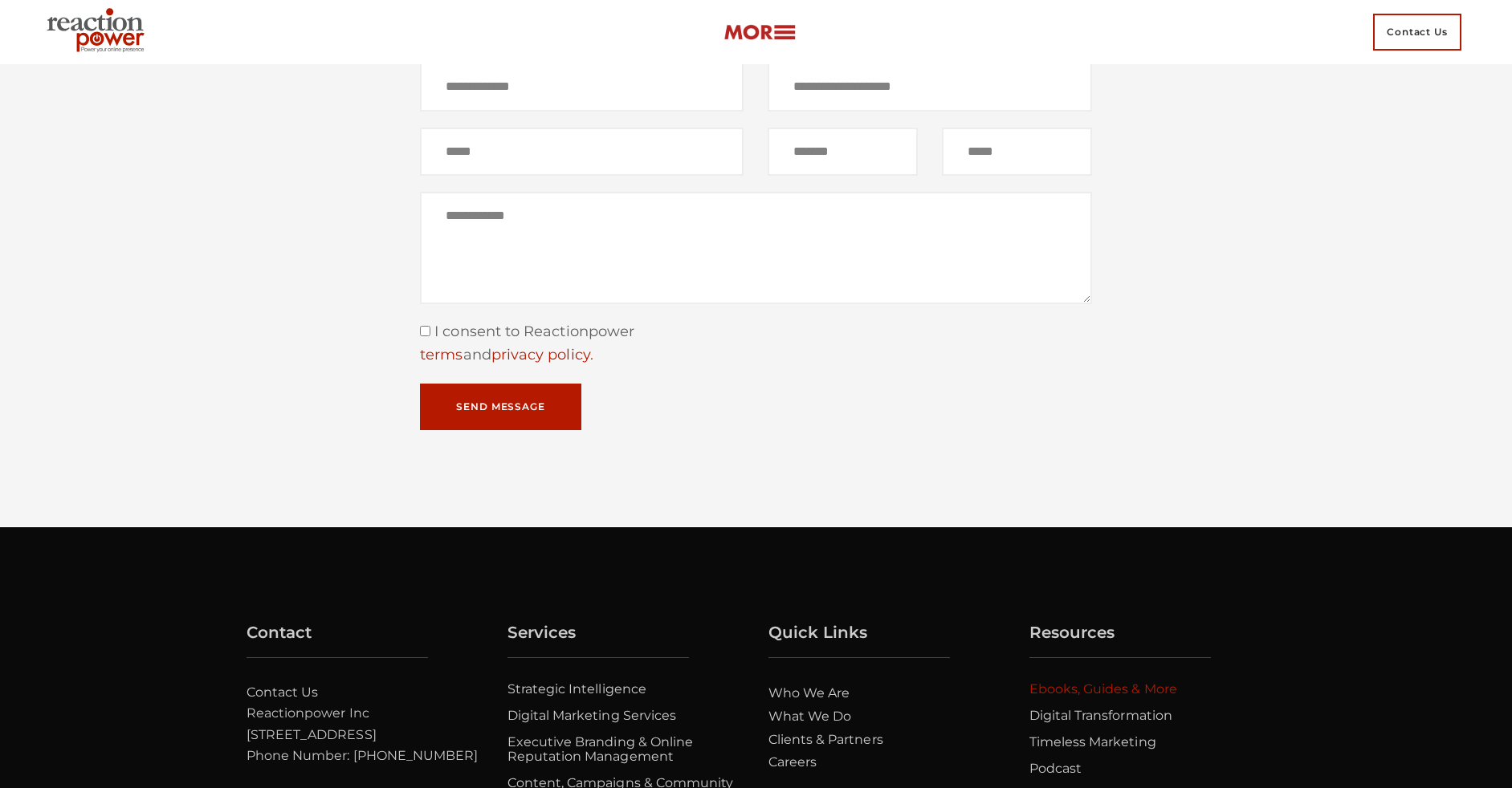
click at [1103, 697] on link "Ebooks, Guides & More" at bounding box center [1103, 689] width 147 height 15
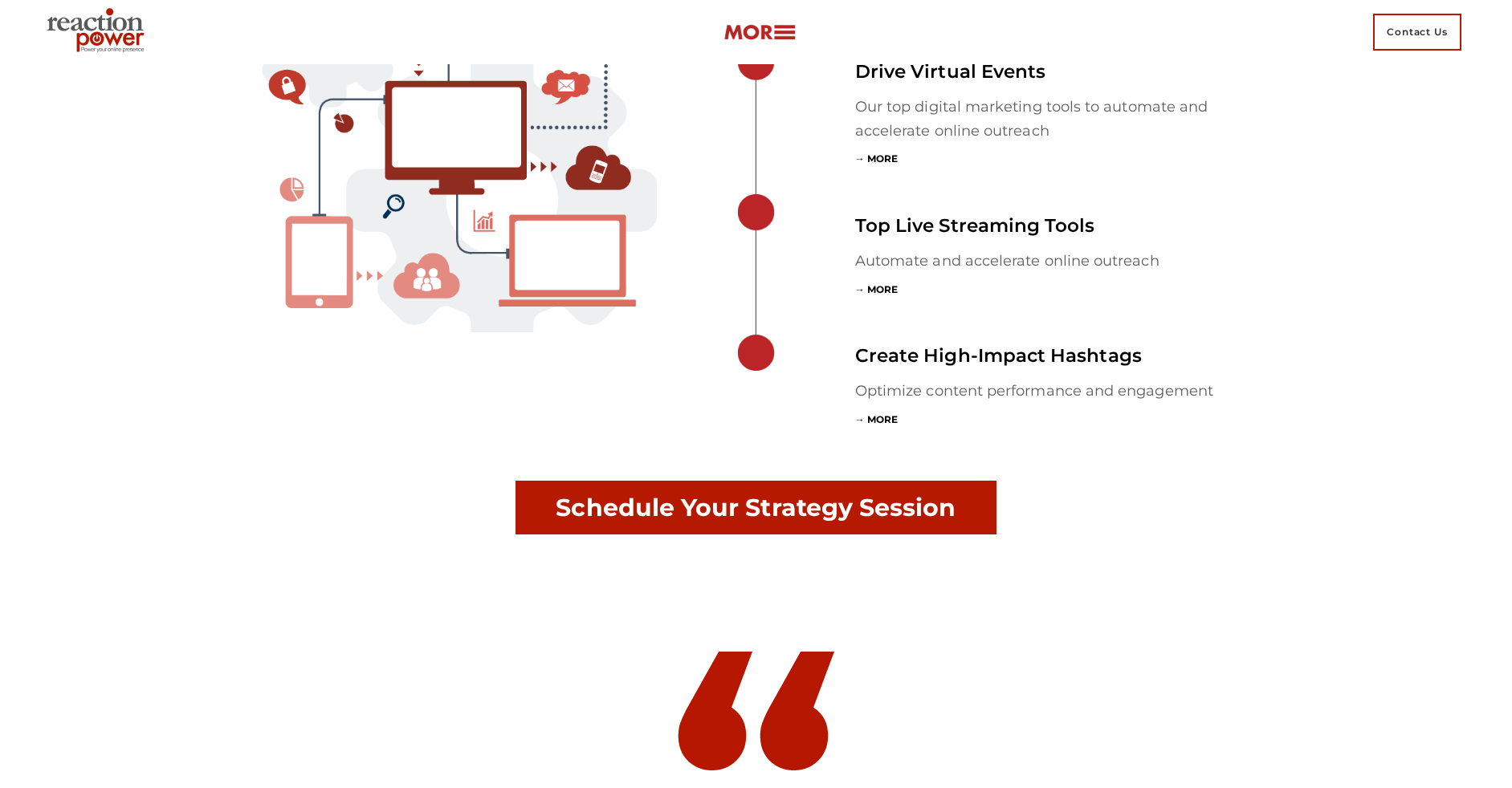
scroll to position [5341, 0]
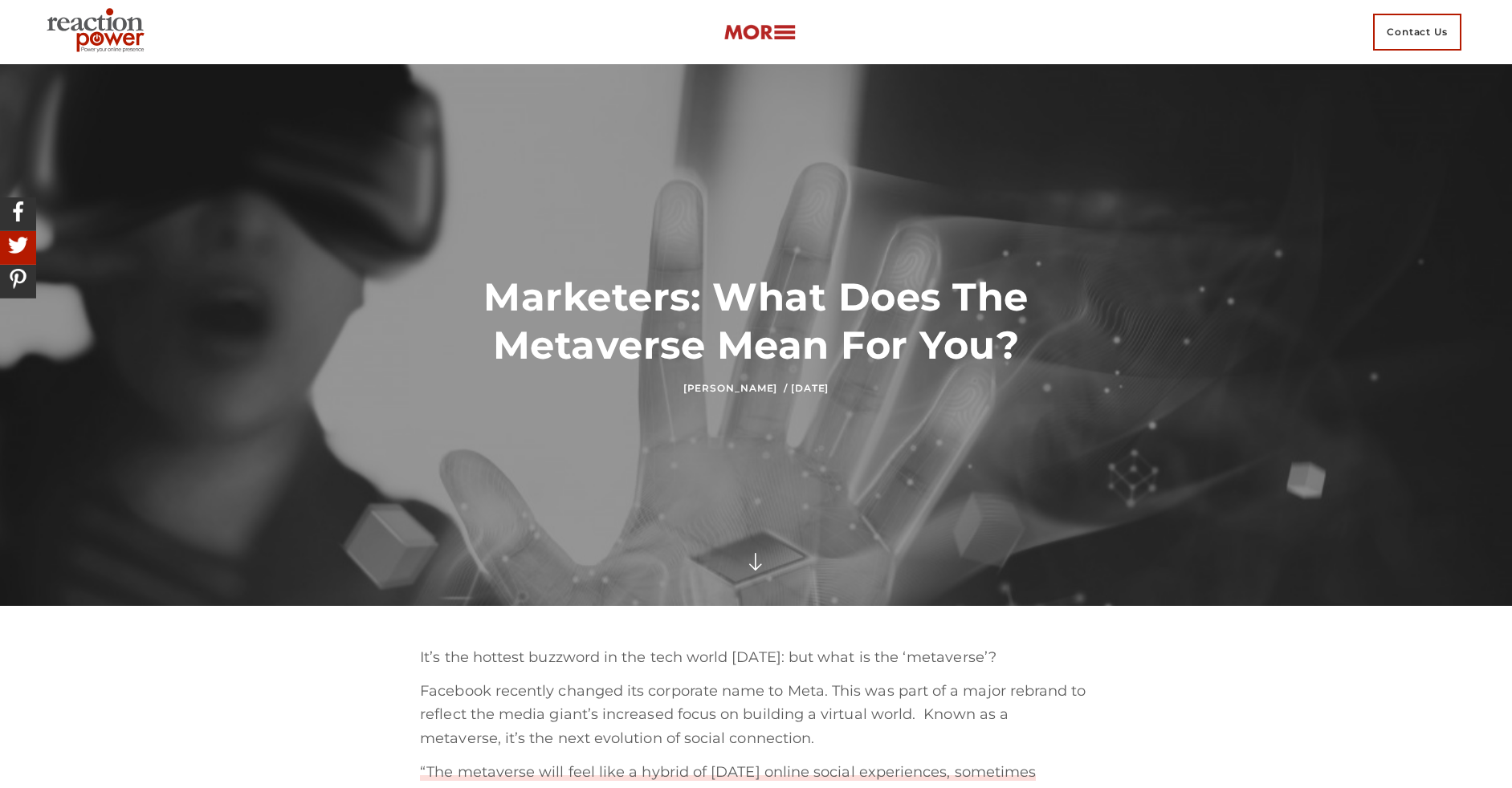
scroll to position [4140, 0]
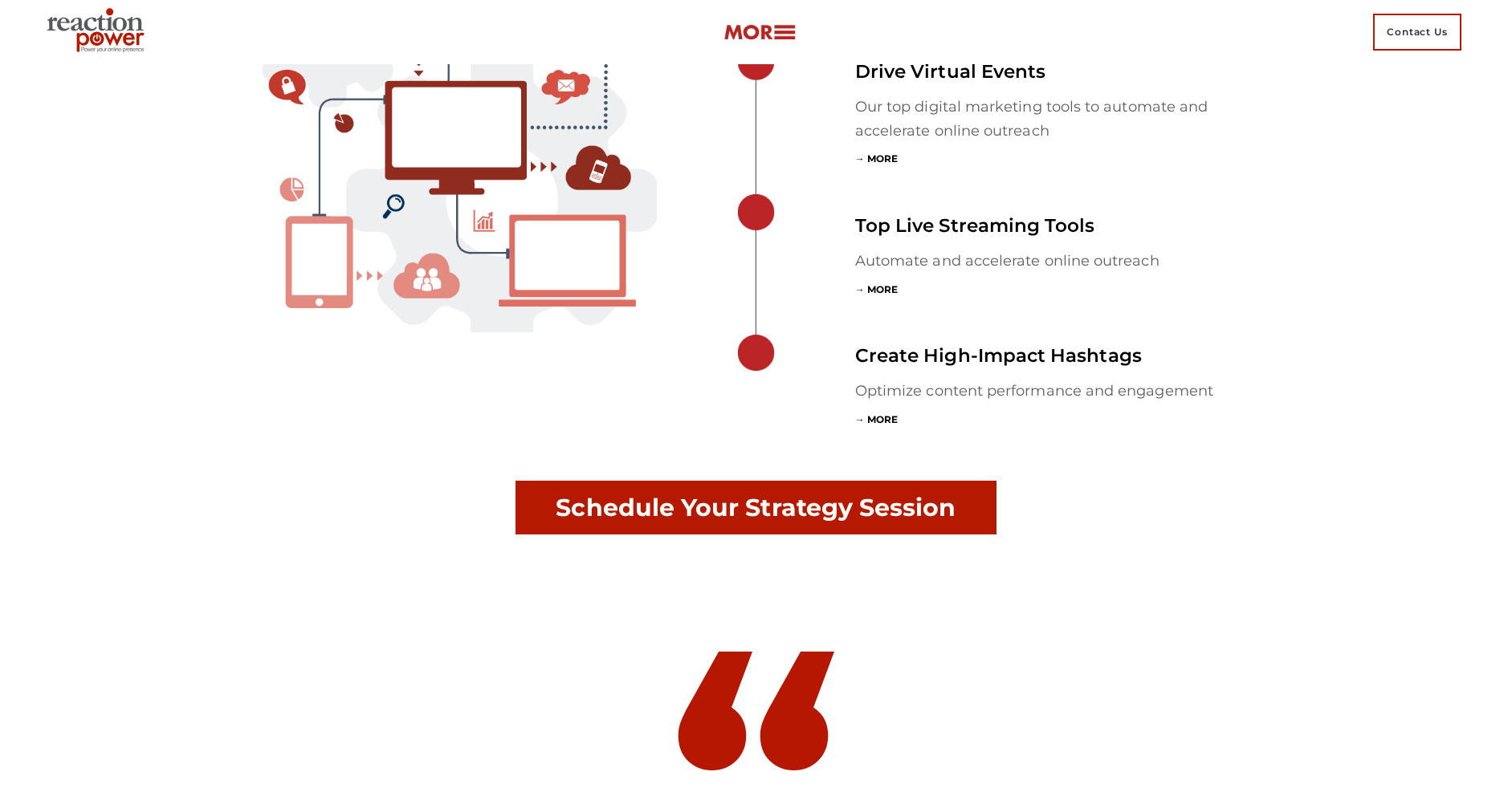
scroll to position [5341, 0]
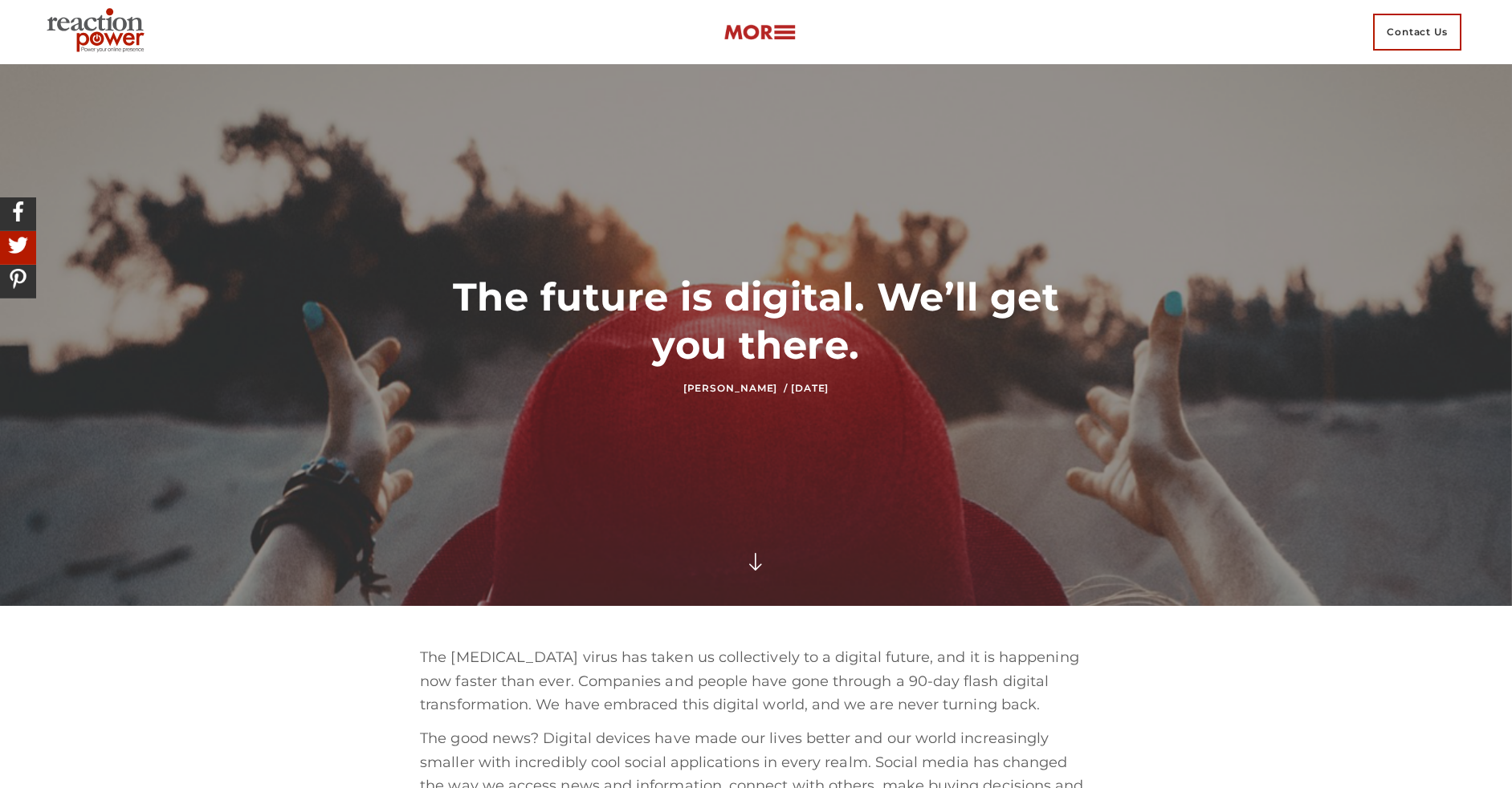
scroll to position [2741, 0]
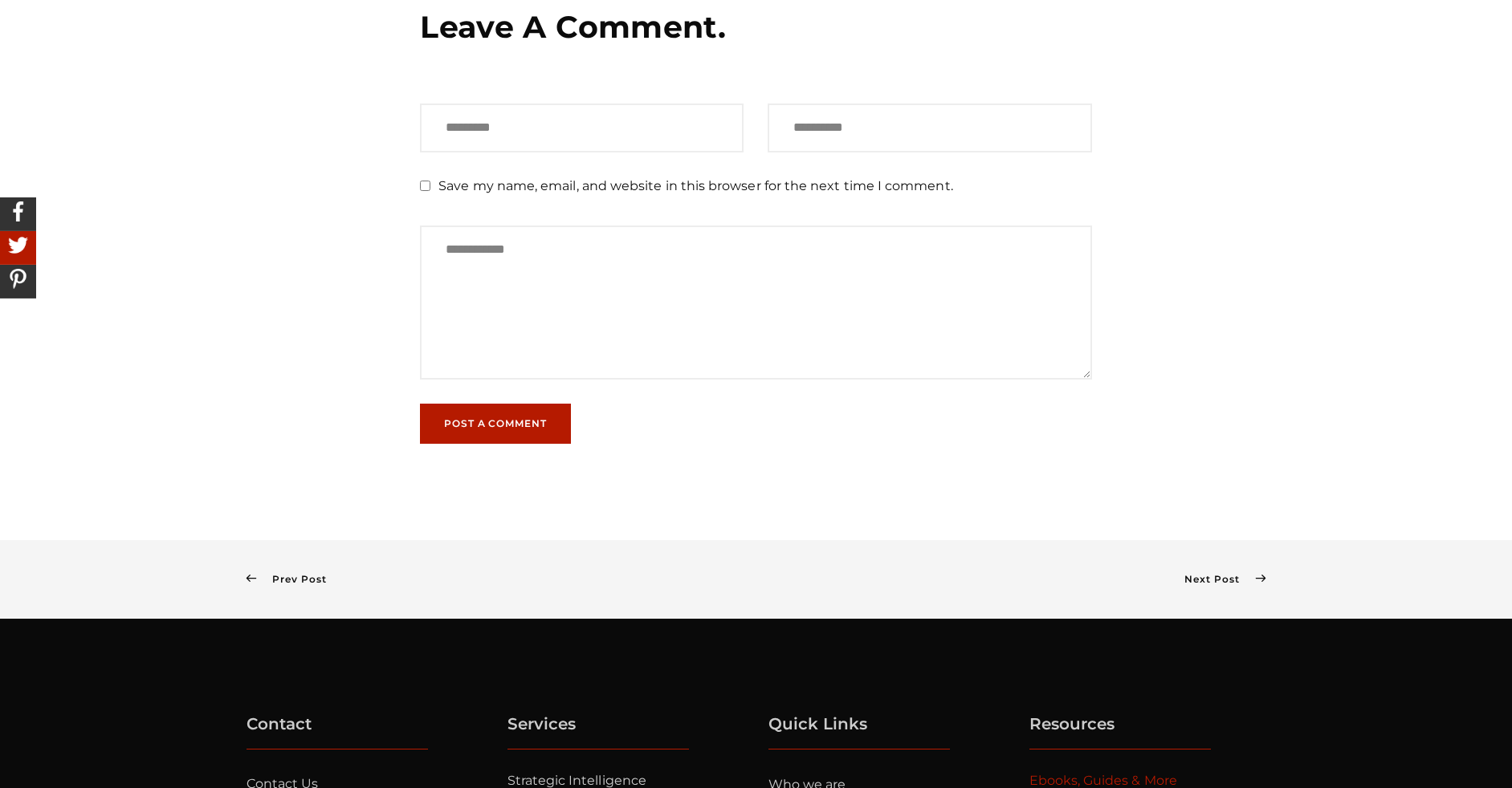
click at [1103, 781] on link "Ebooks, Guides & More" at bounding box center [1103, 781] width 147 height 15
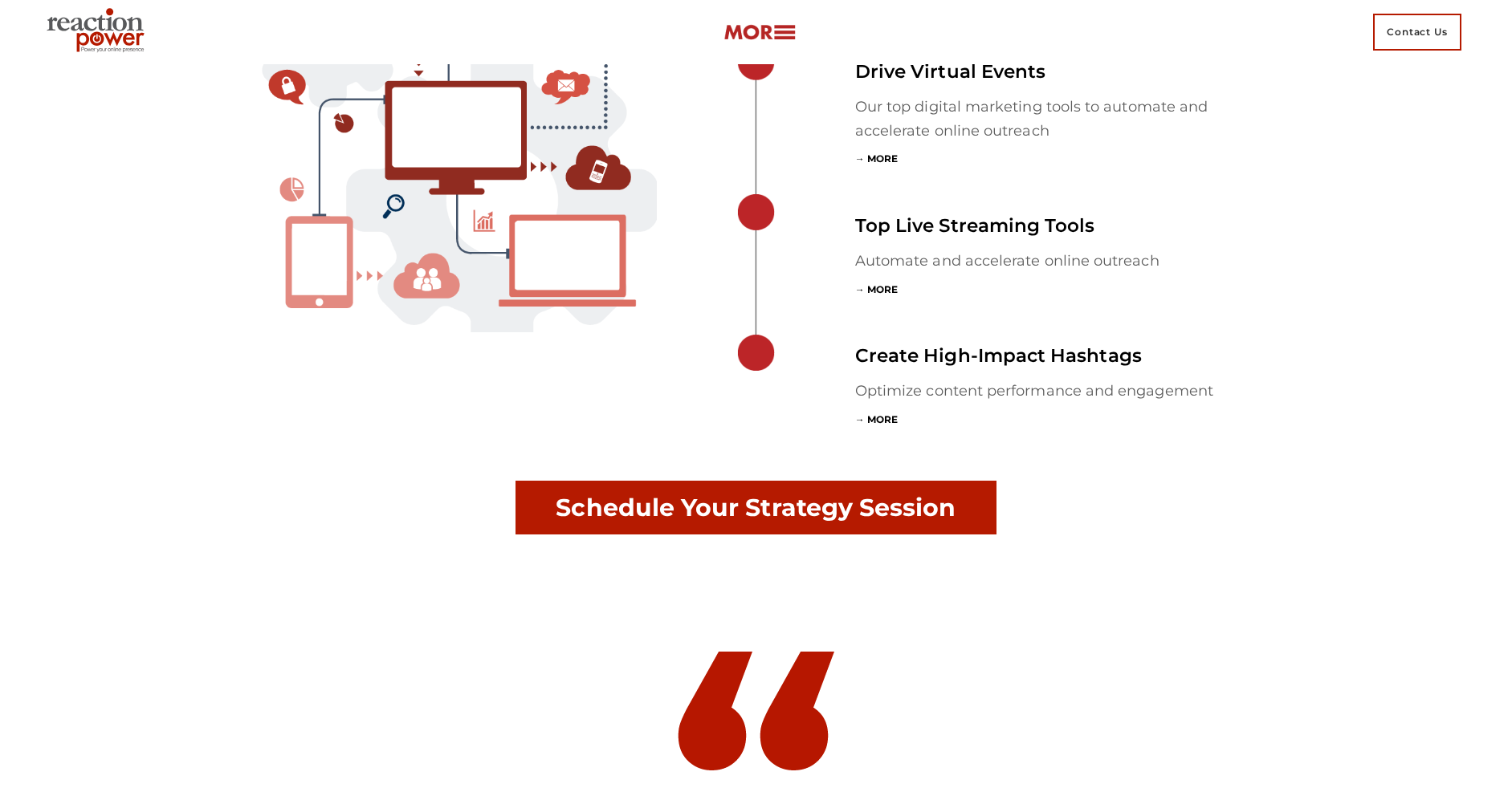
scroll to position [5341, 0]
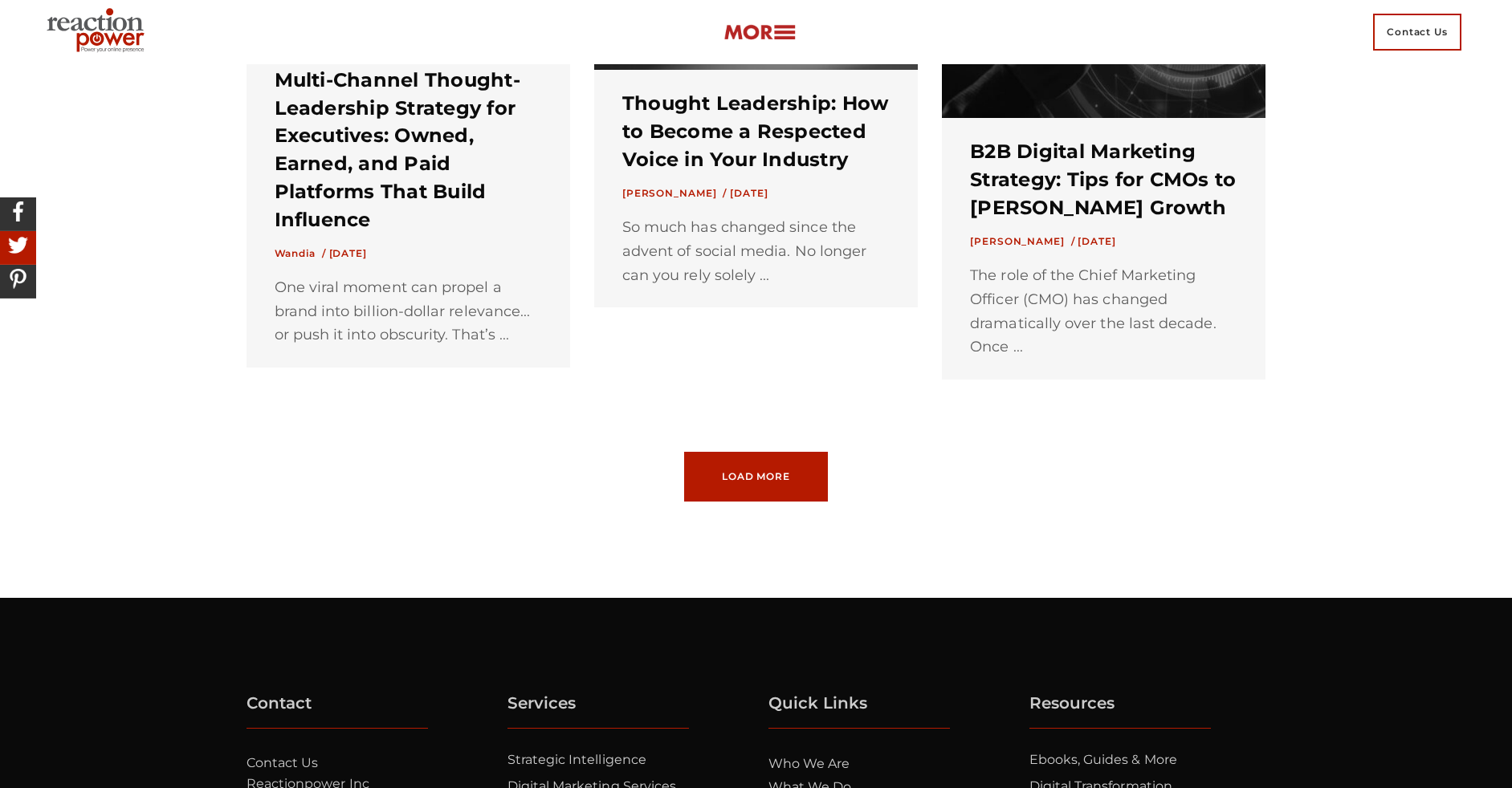
scroll to position [2017, 0]
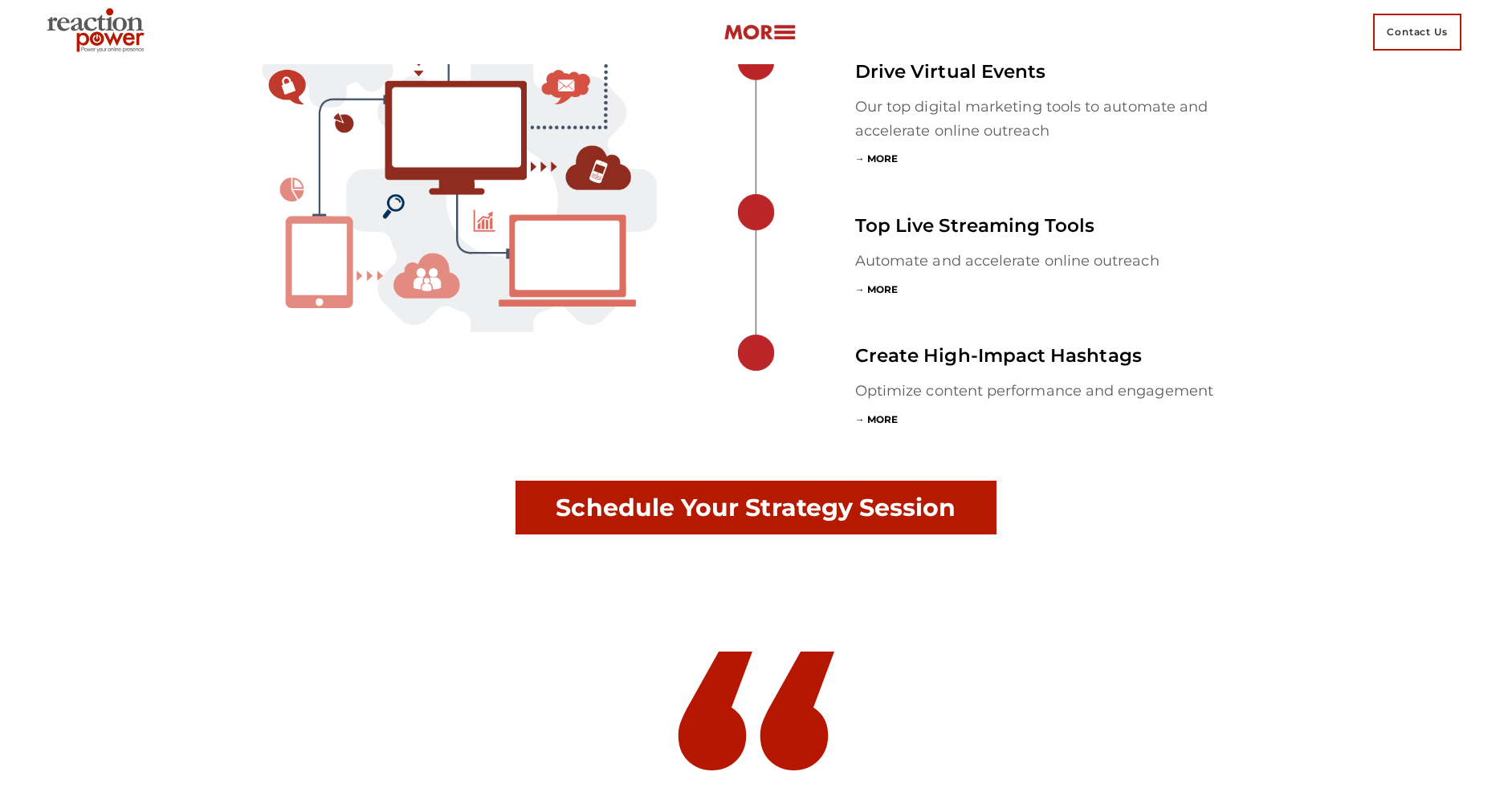
scroll to position [5341, 0]
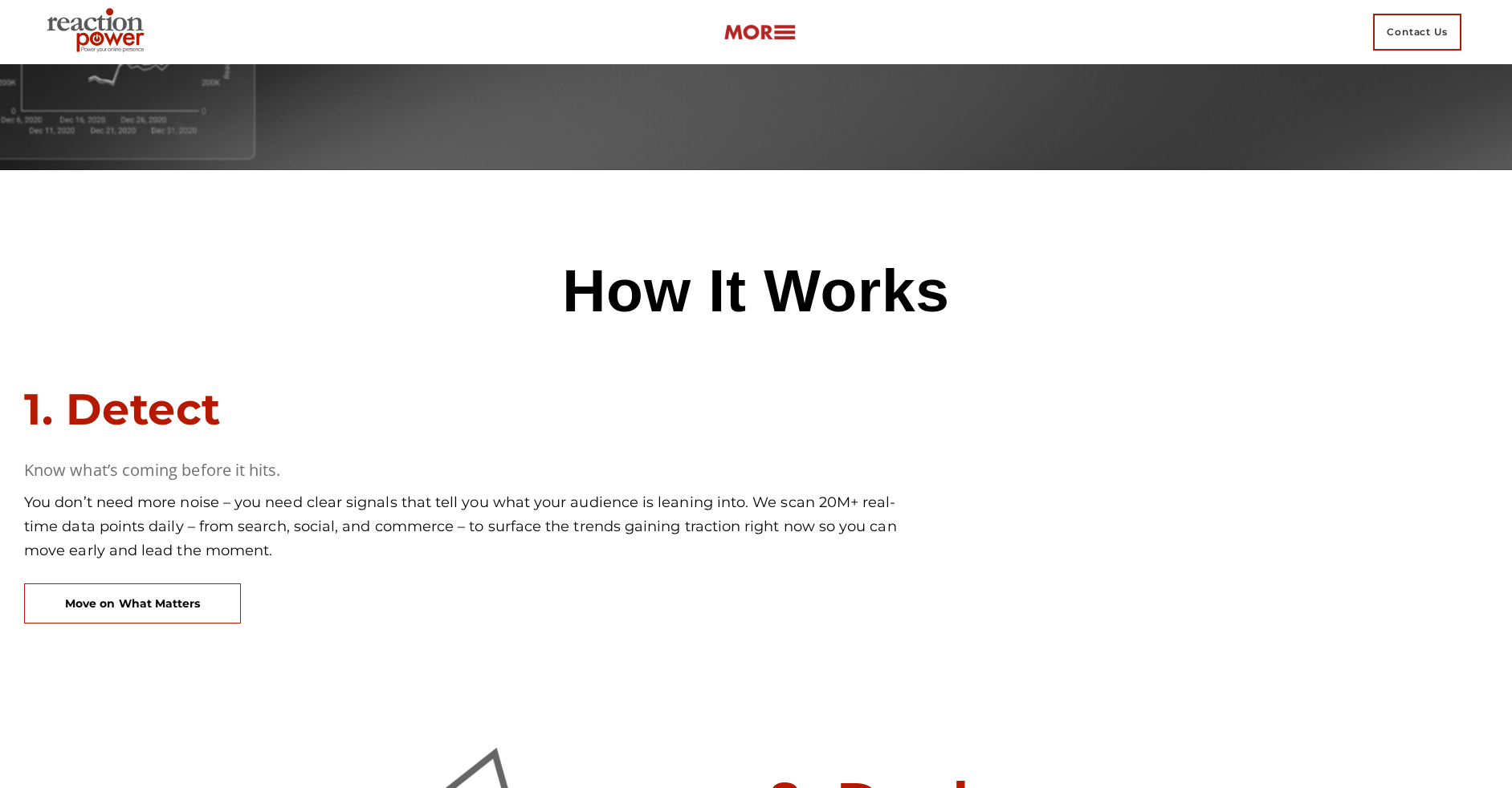
scroll to position [5255, 0]
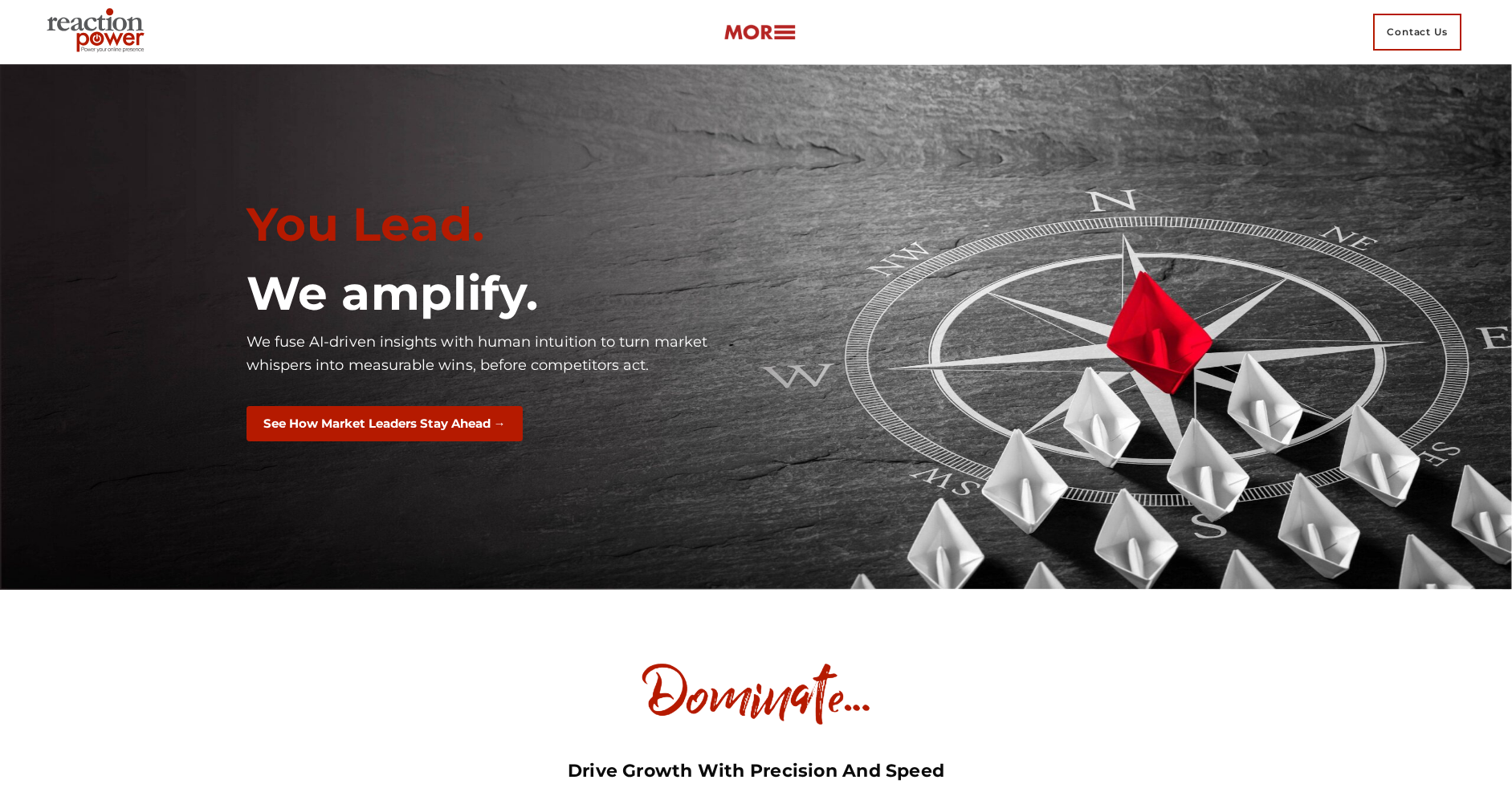
scroll to position [10329, 0]
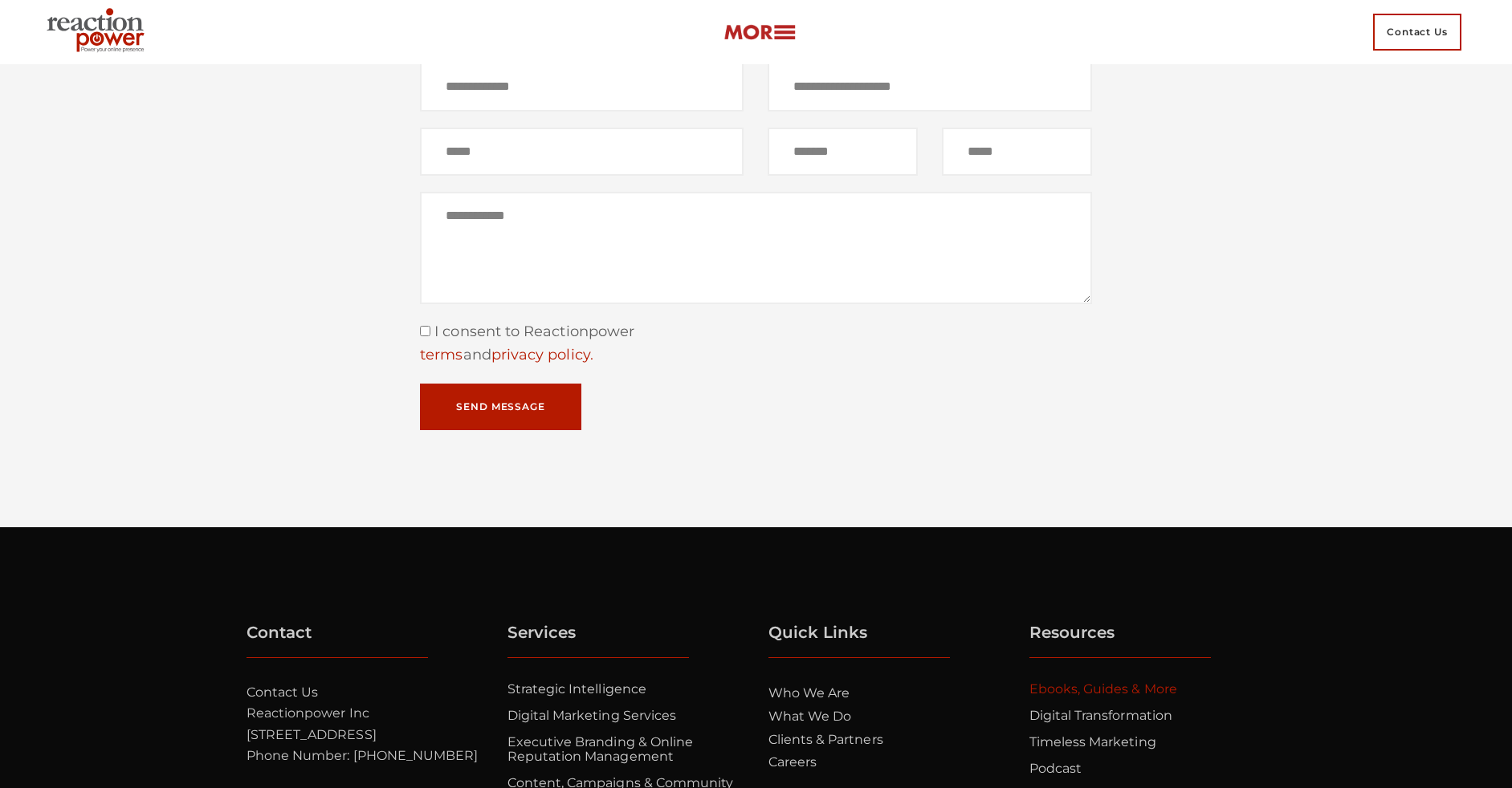
click at [1103, 697] on link "Ebooks, Guides & More" at bounding box center [1103, 689] width 147 height 15
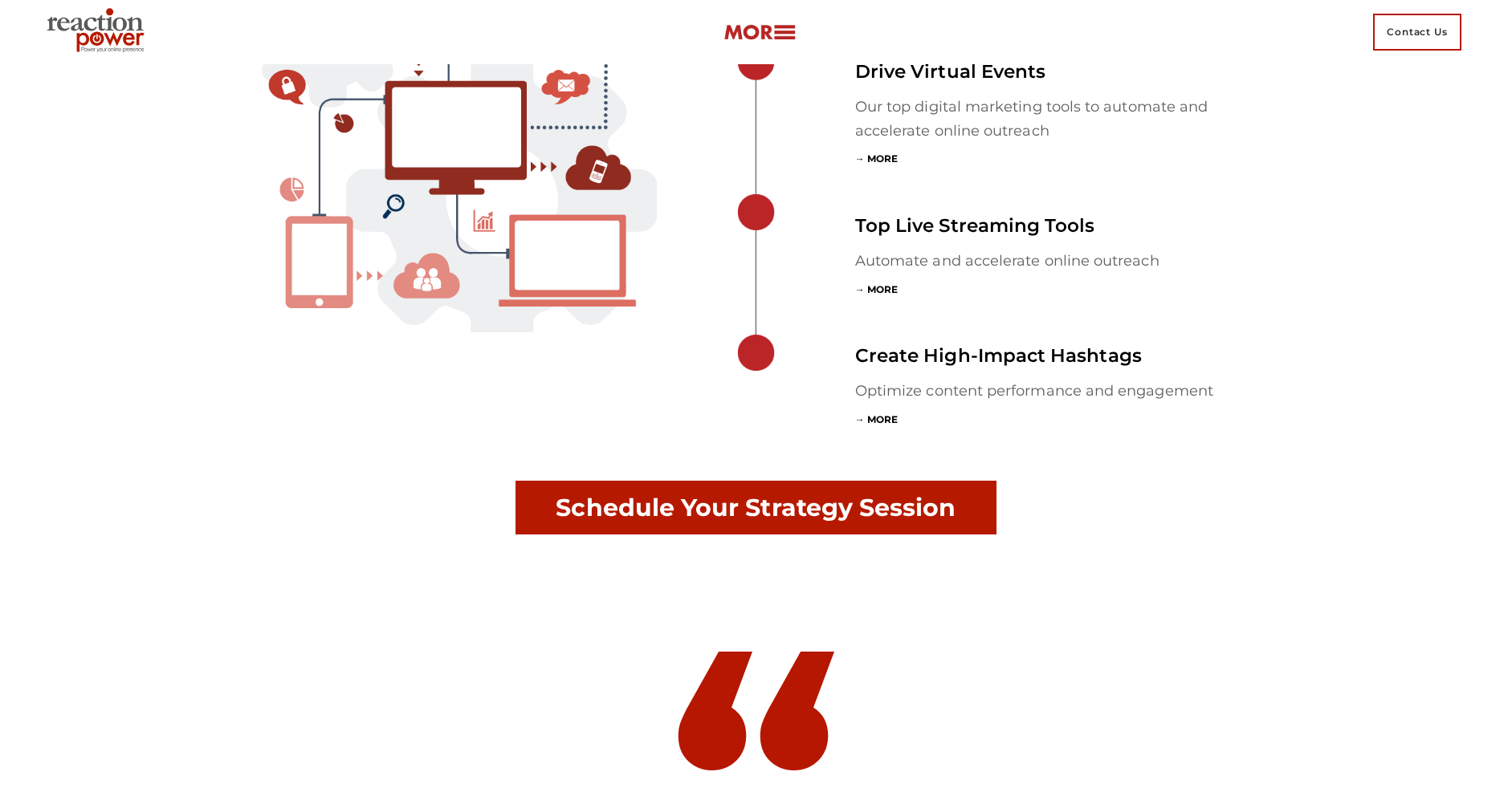
scroll to position [5341, 0]
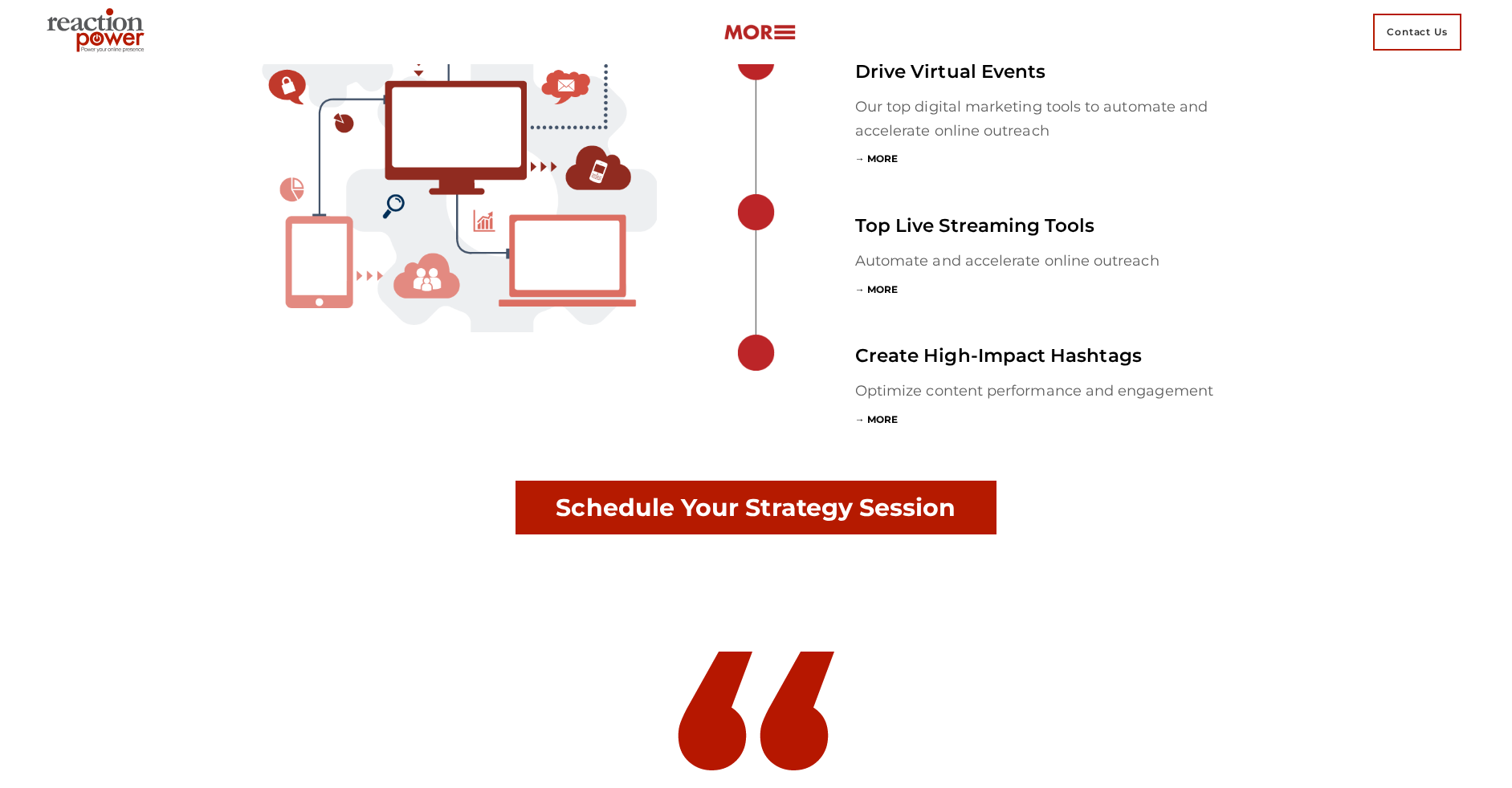
scroll to position [5341, 0]
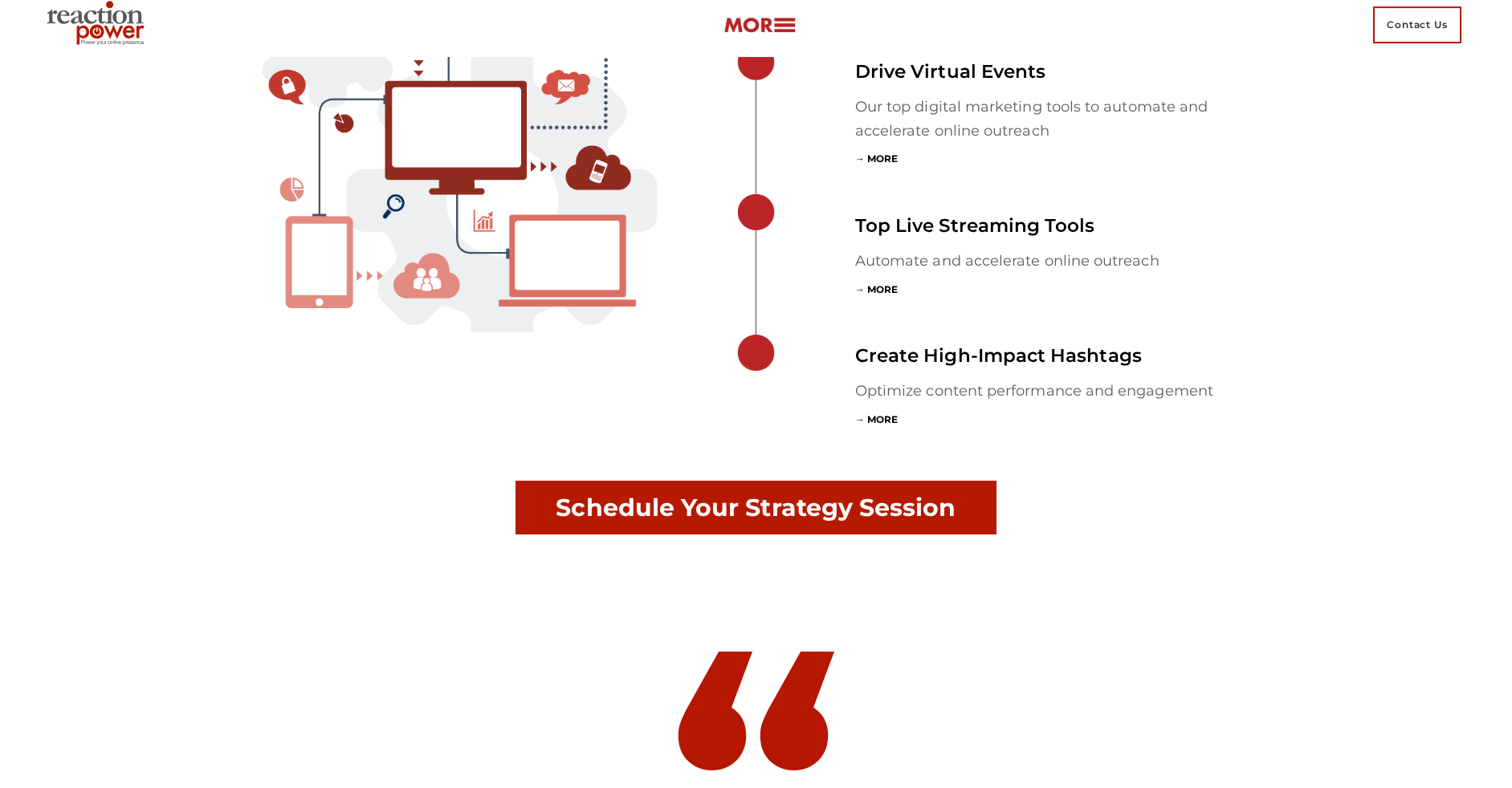
scroll to position [5341, 0]
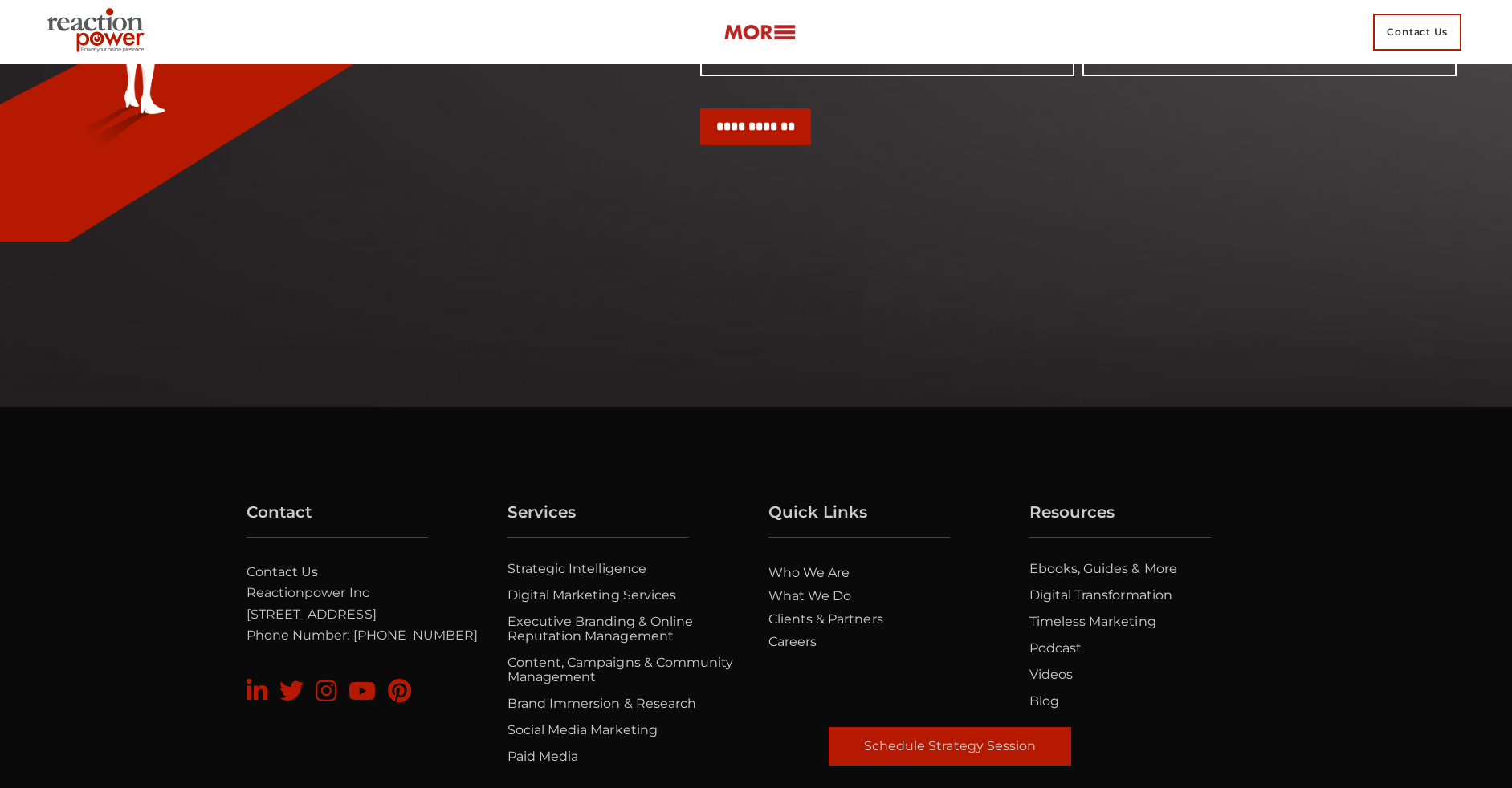
scroll to position [541, 0]
